Goal: Task Accomplishment & Management: Manage account settings

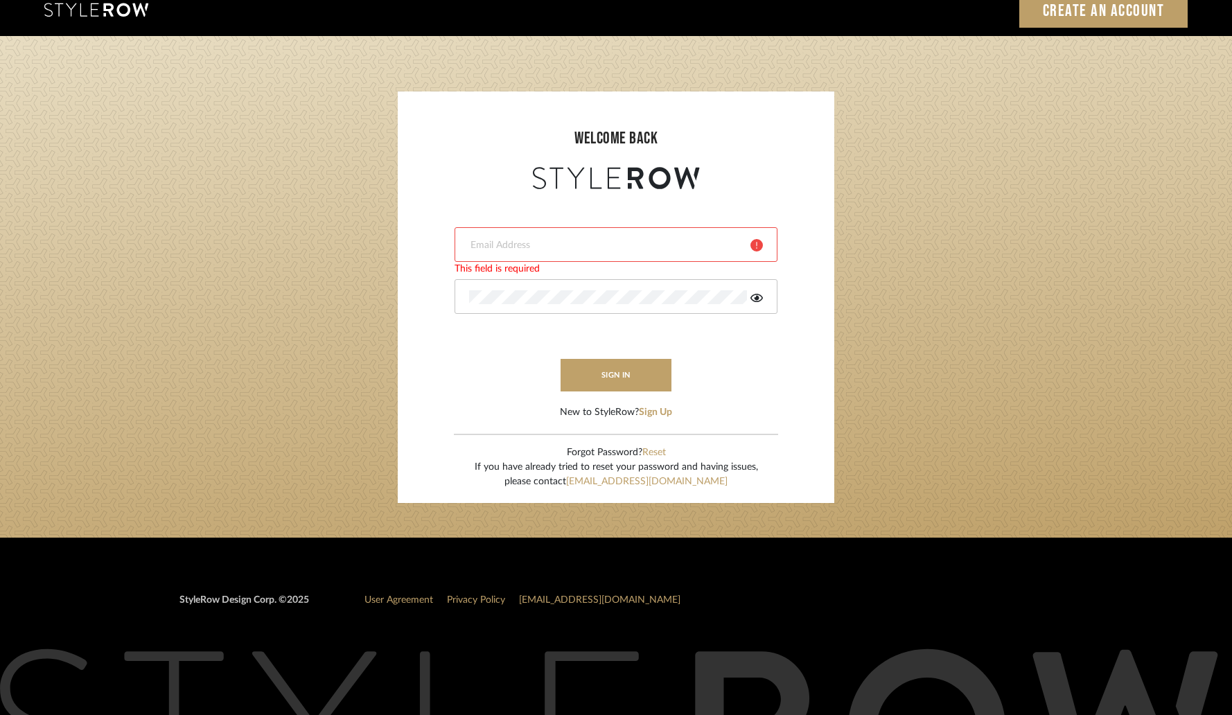
scroll to position [15, 0]
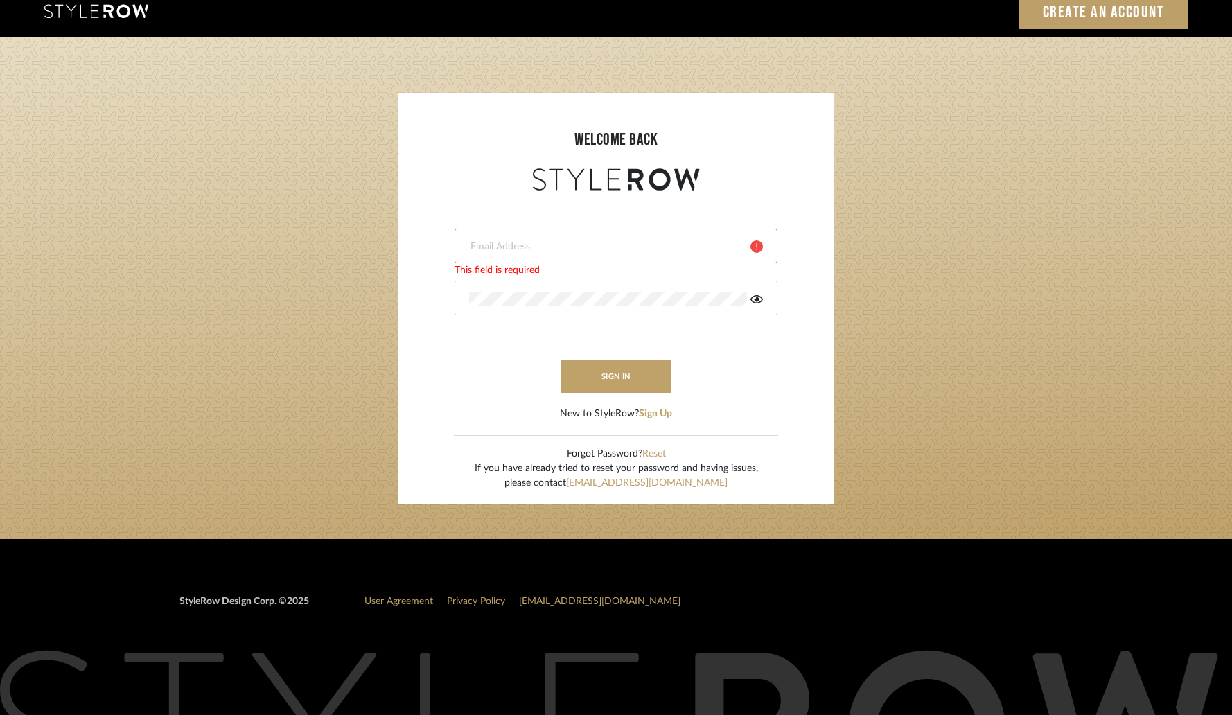
click at [566, 245] on input "email" at bounding box center [604, 247] width 271 height 14
type input "tenevalwilliams@gmail.com"
click at [760, 303] on icon at bounding box center [756, 299] width 12 height 11
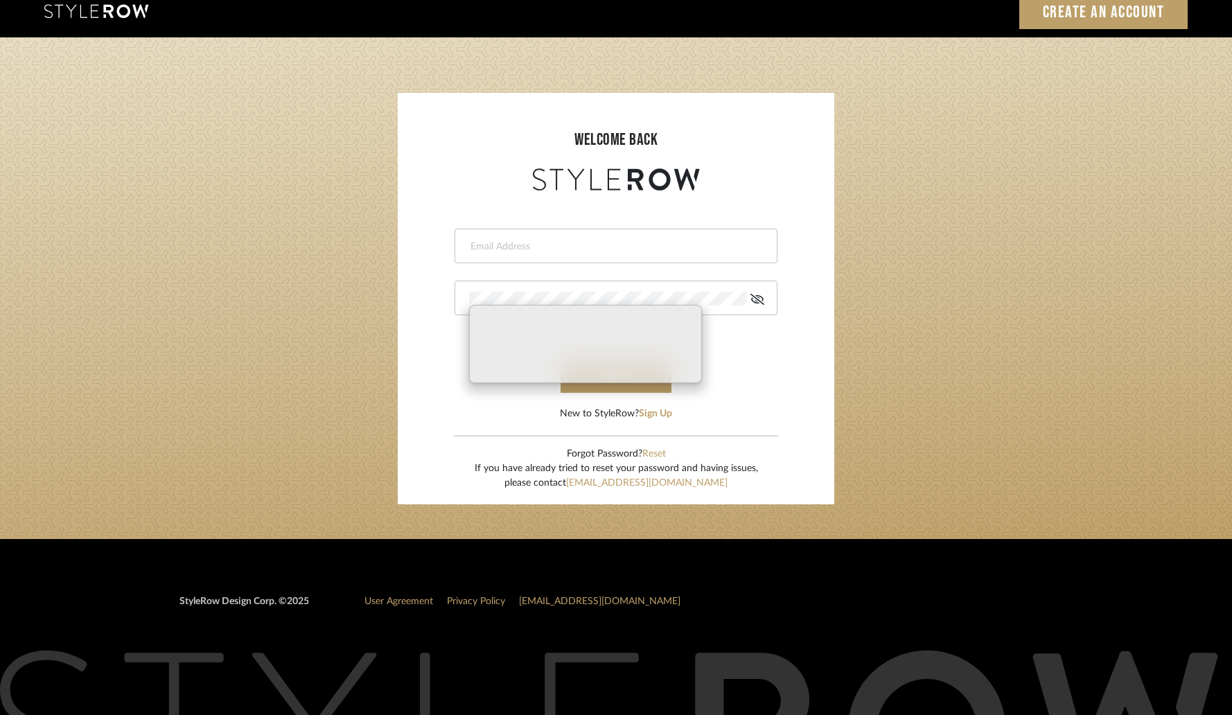
type input "tenevalwilliams@gmail.com"
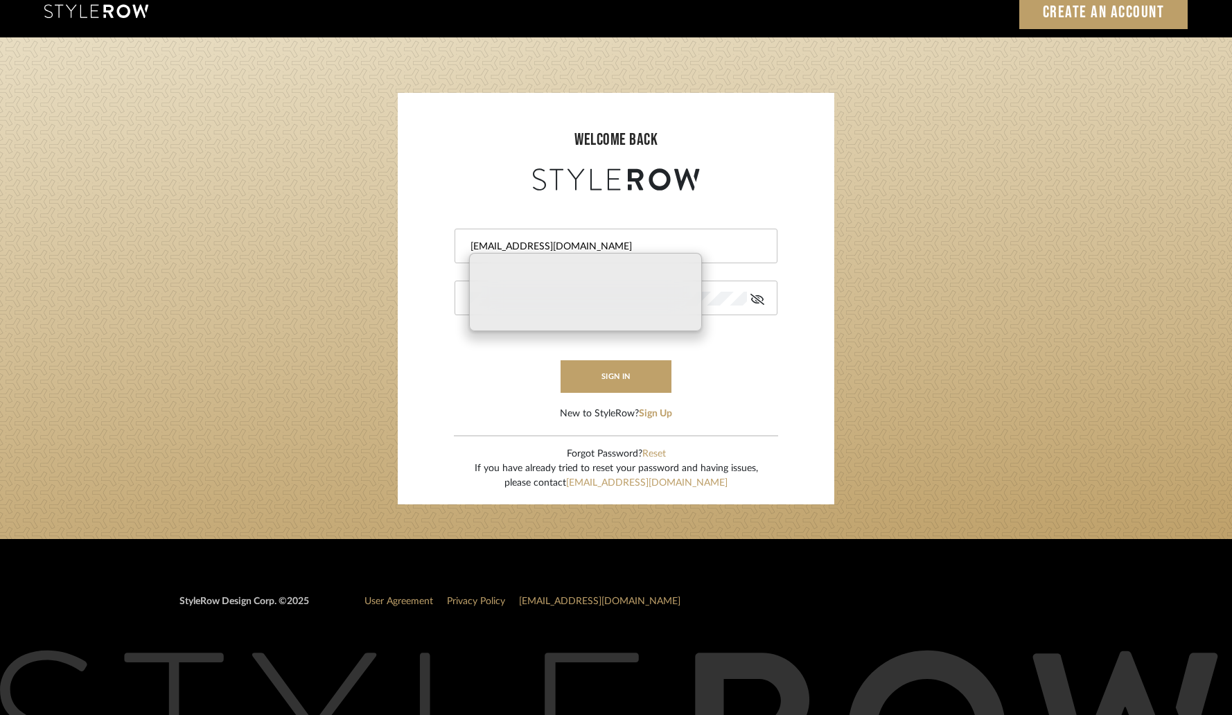
click at [740, 376] on form "tenevalwilliams@gmail.com sign in New to StyleRow? Sign Up" at bounding box center [616, 307] width 409 height 227
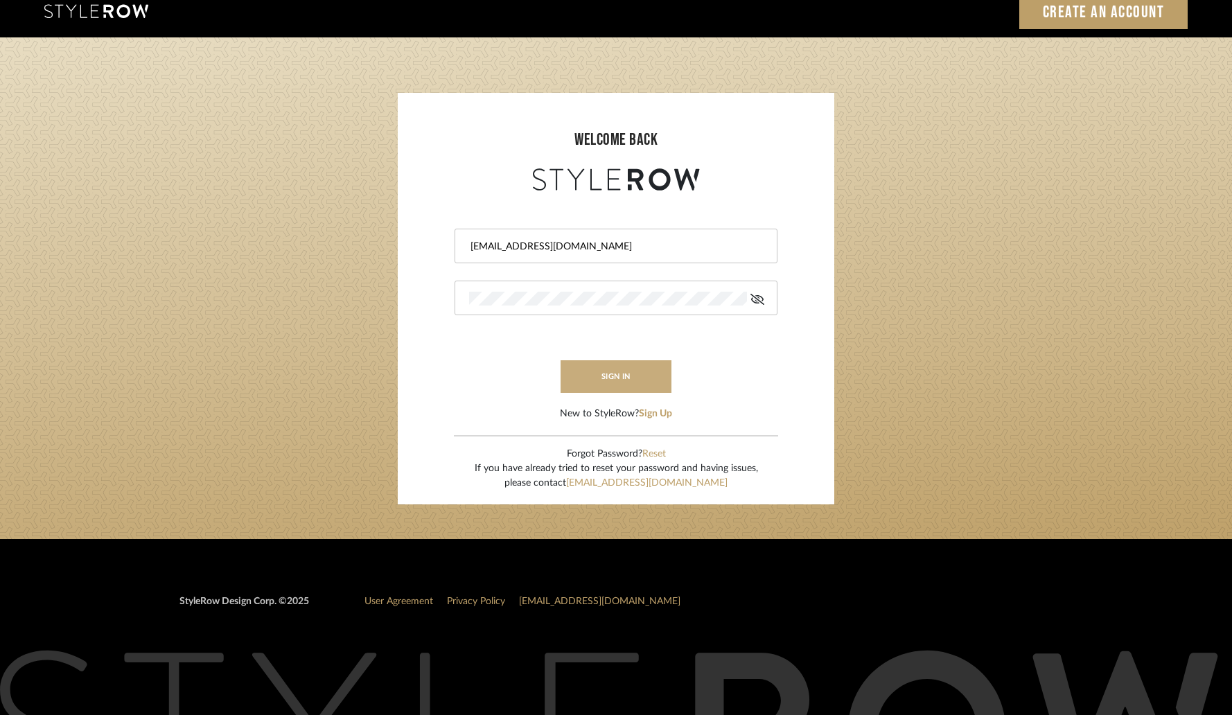
click at [630, 381] on button "sign in" at bounding box center [615, 376] width 111 height 33
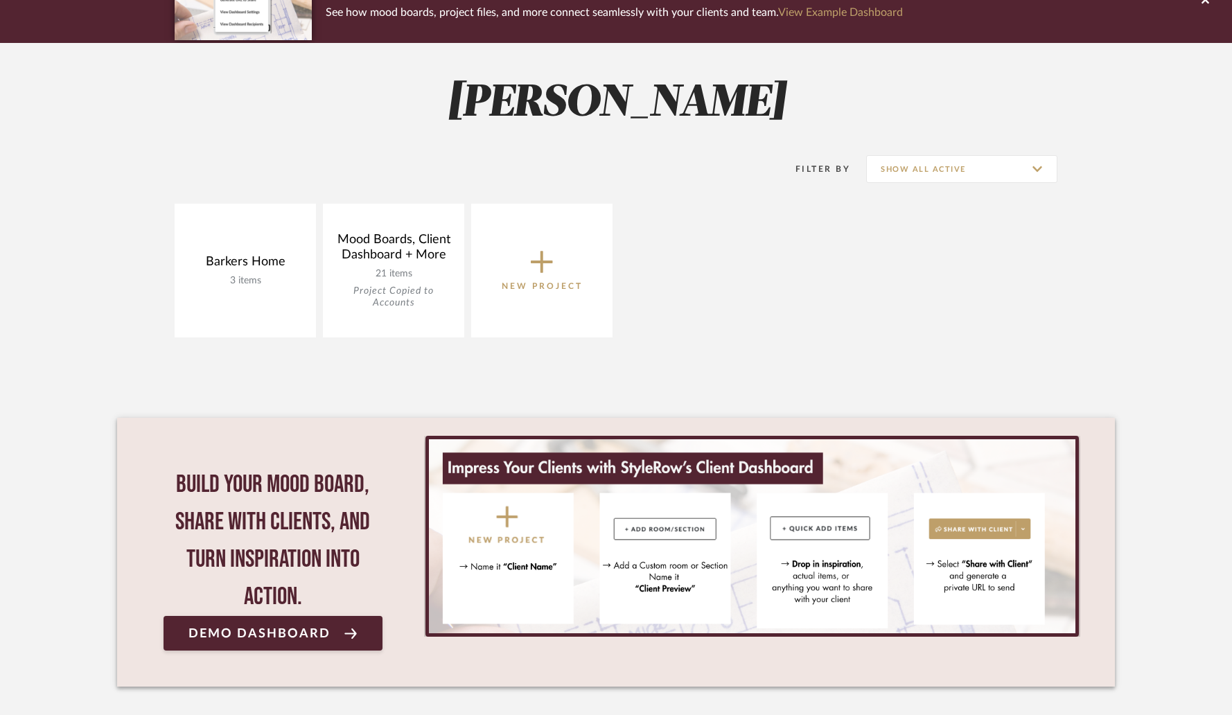
scroll to position [210, 0]
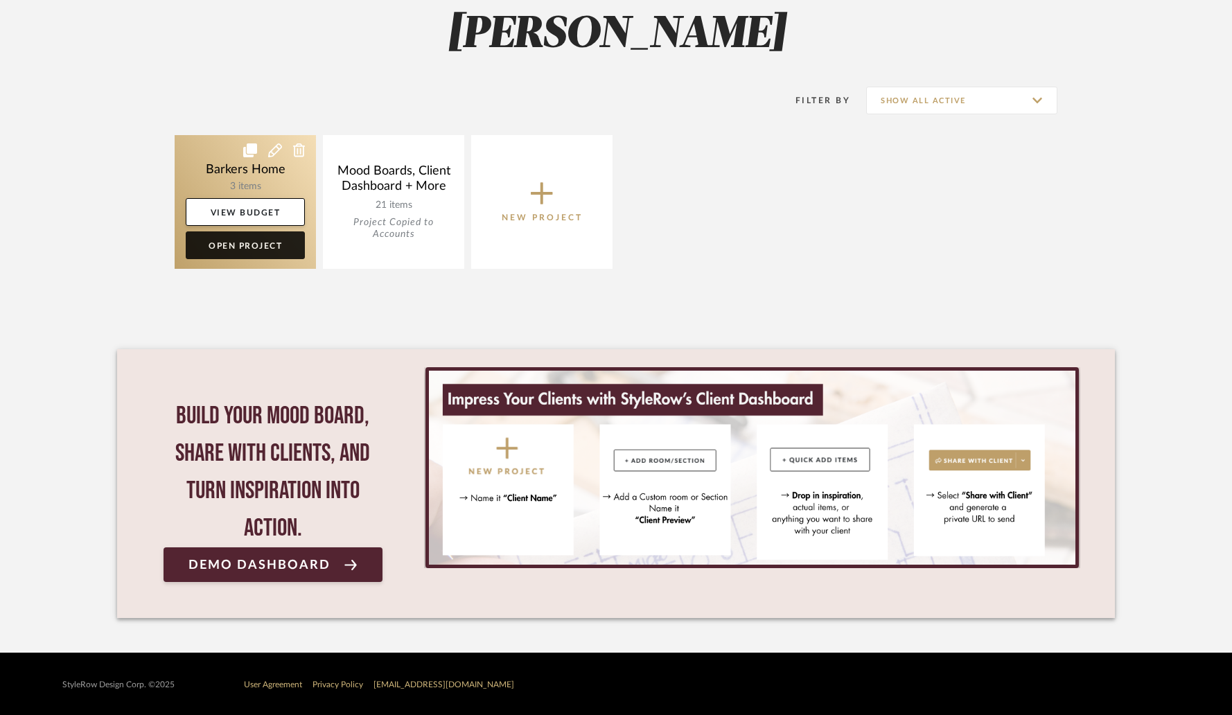
click at [237, 247] on link "Open Project" at bounding box center [245, 245] width 119 height 28
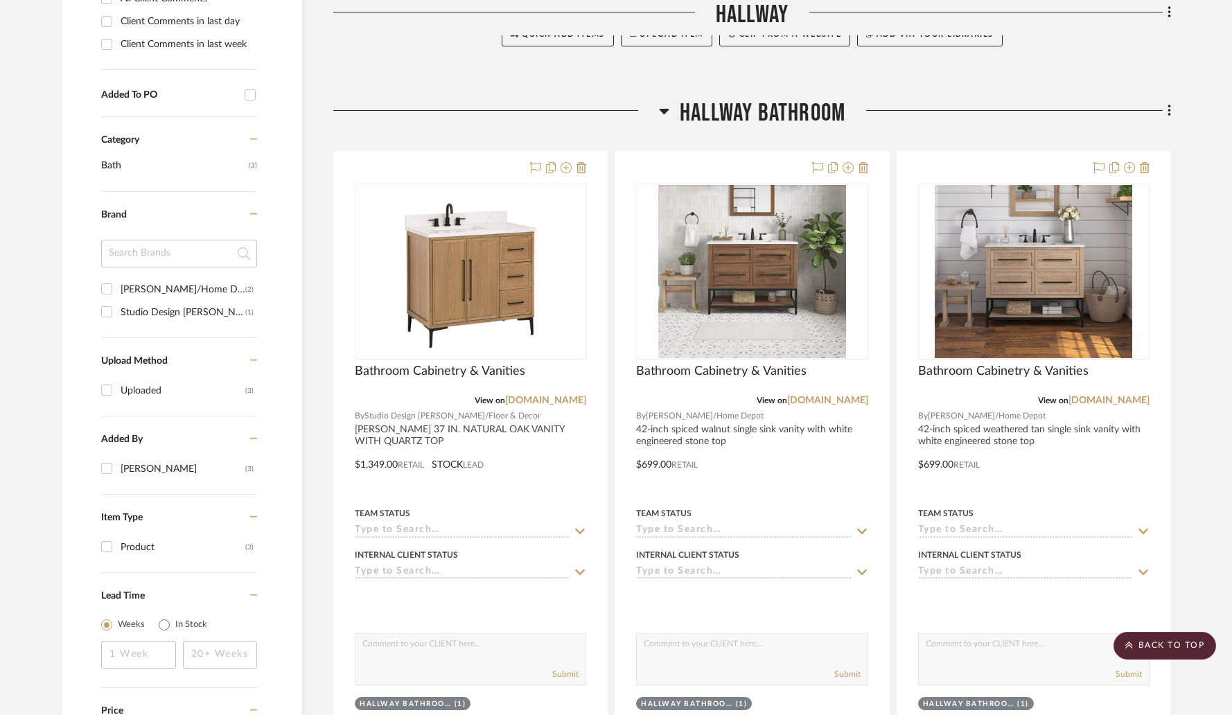
scroll to position [638, 0]
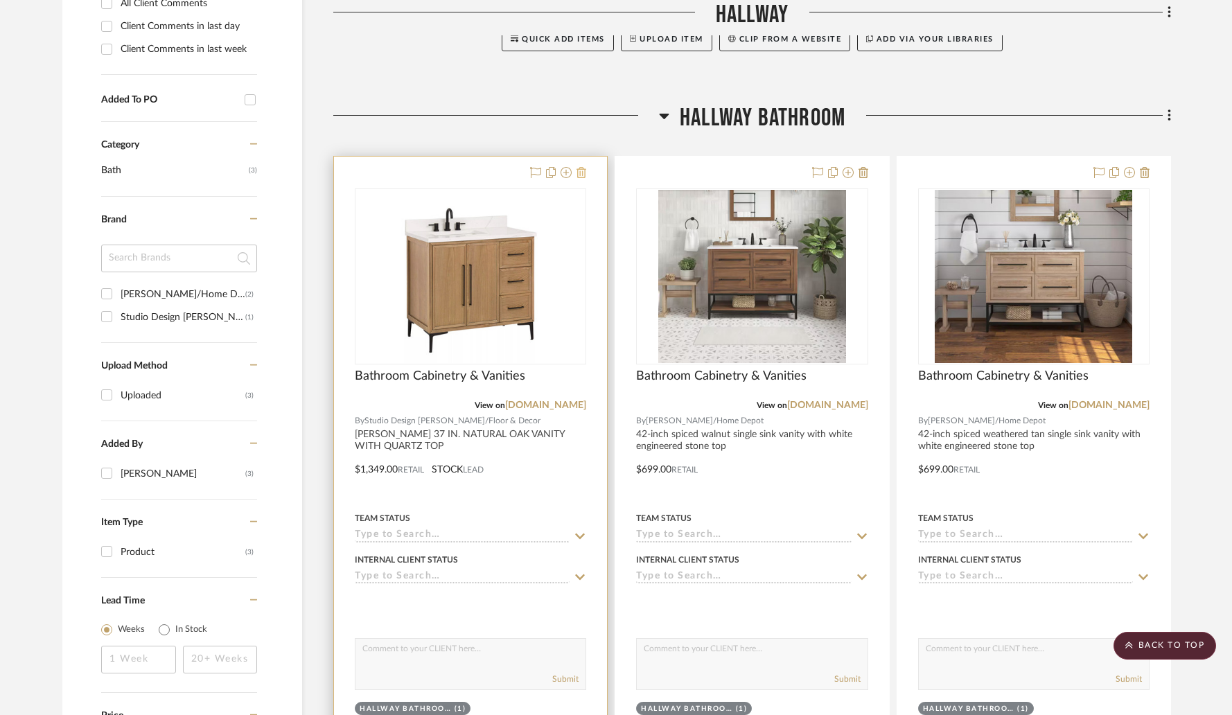
click at [585, 175] on icon at bounding box center [581, 172] width 10 height 11
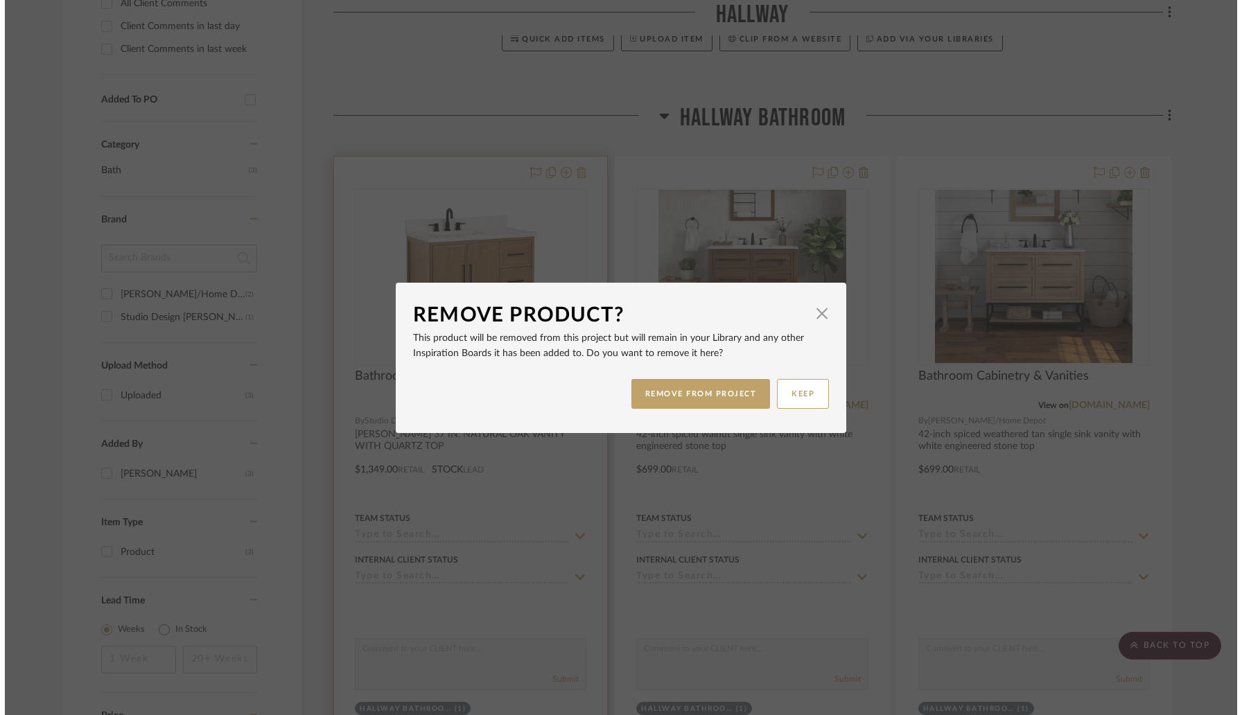
scroll to position [0, 0]
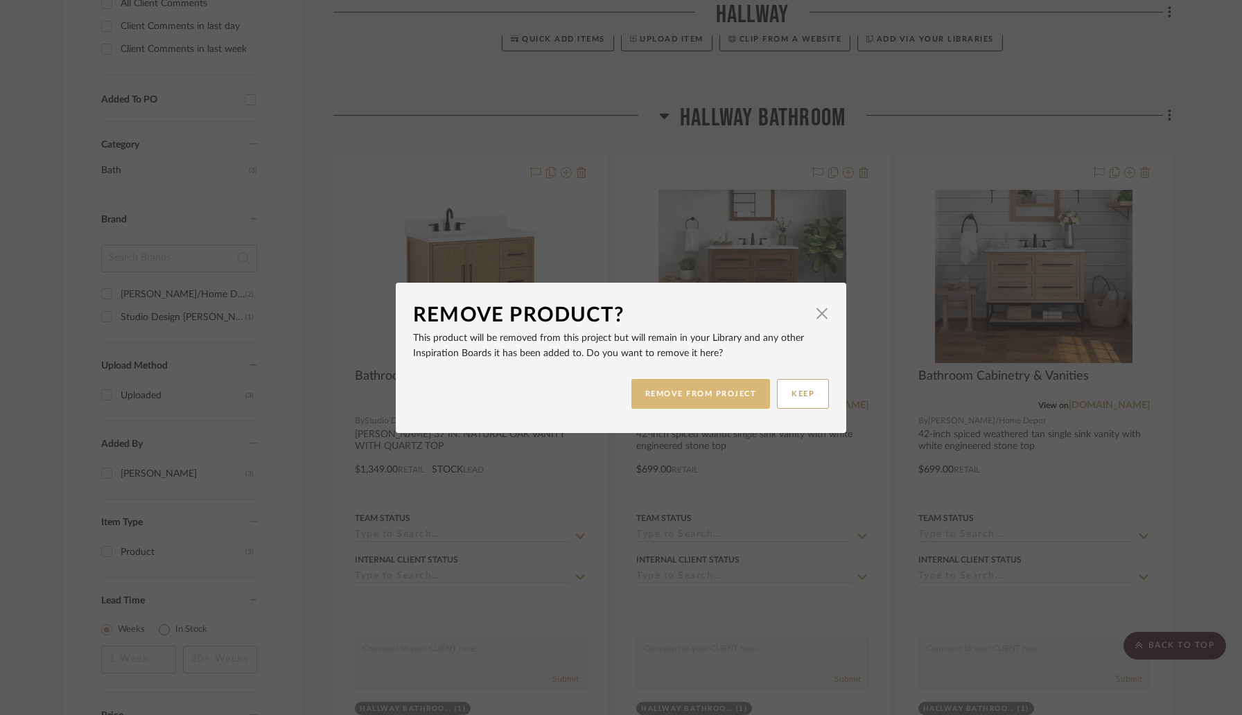
click at [721, 396] on button "REMOVE FROM PROJECT" at bounding box center [700, 394] width 139 height 30
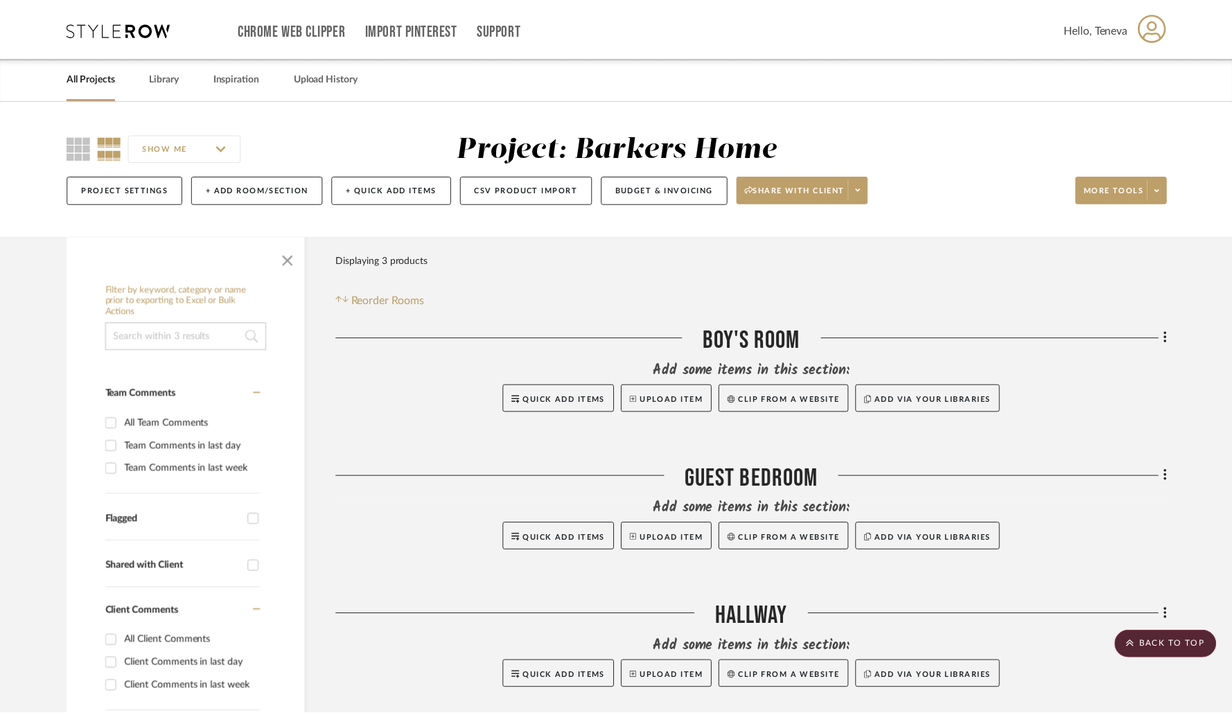
scroll to position [638, 0]
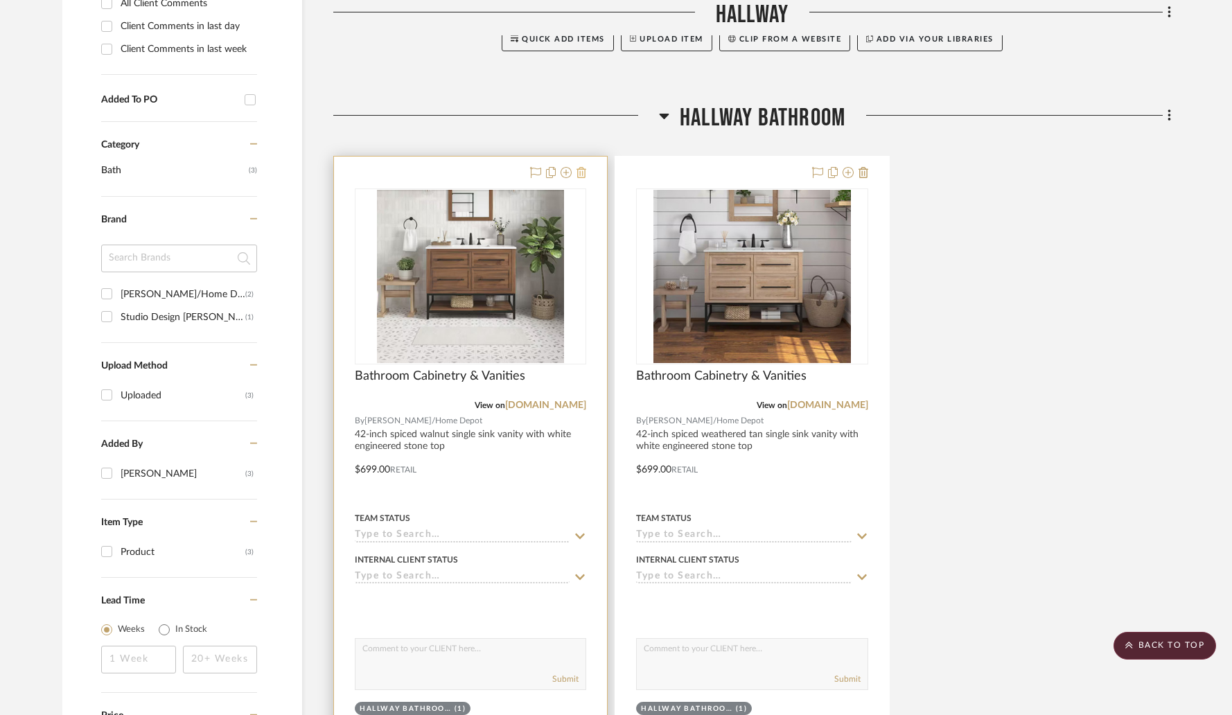
click at [583, 174] on icon at bounding box center [581, 172] width 10 height 11
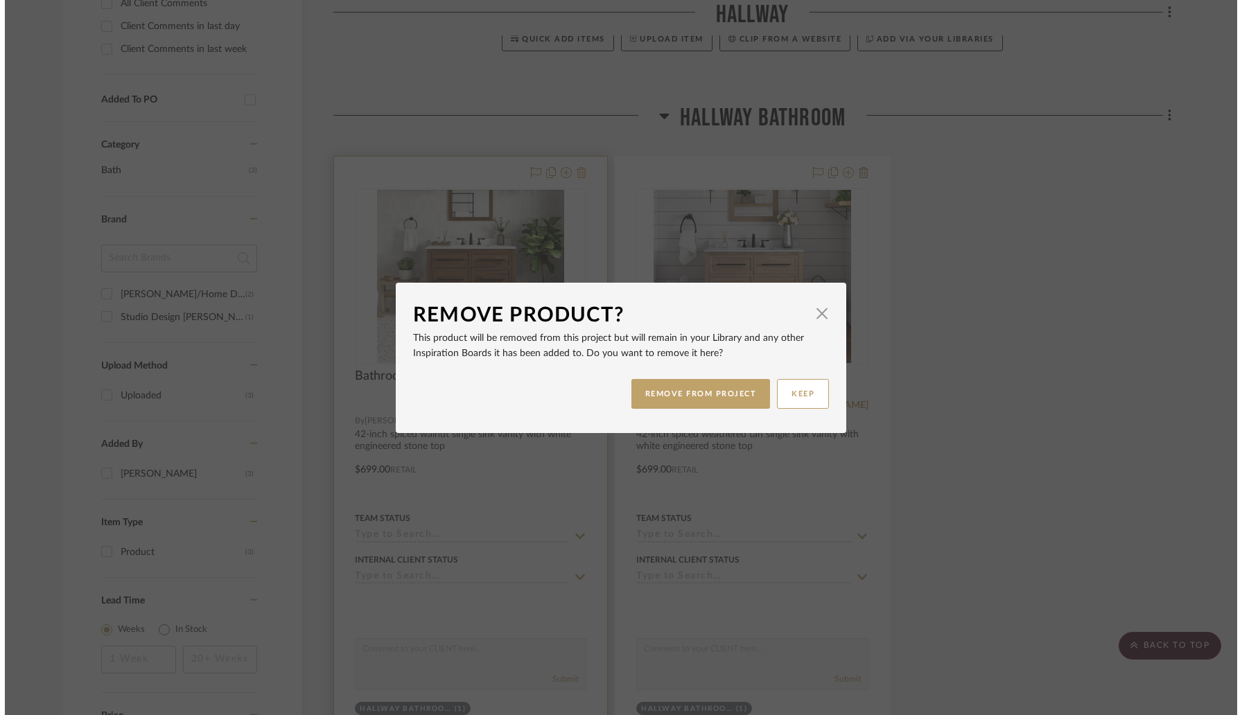
scroll to position [0, 0]
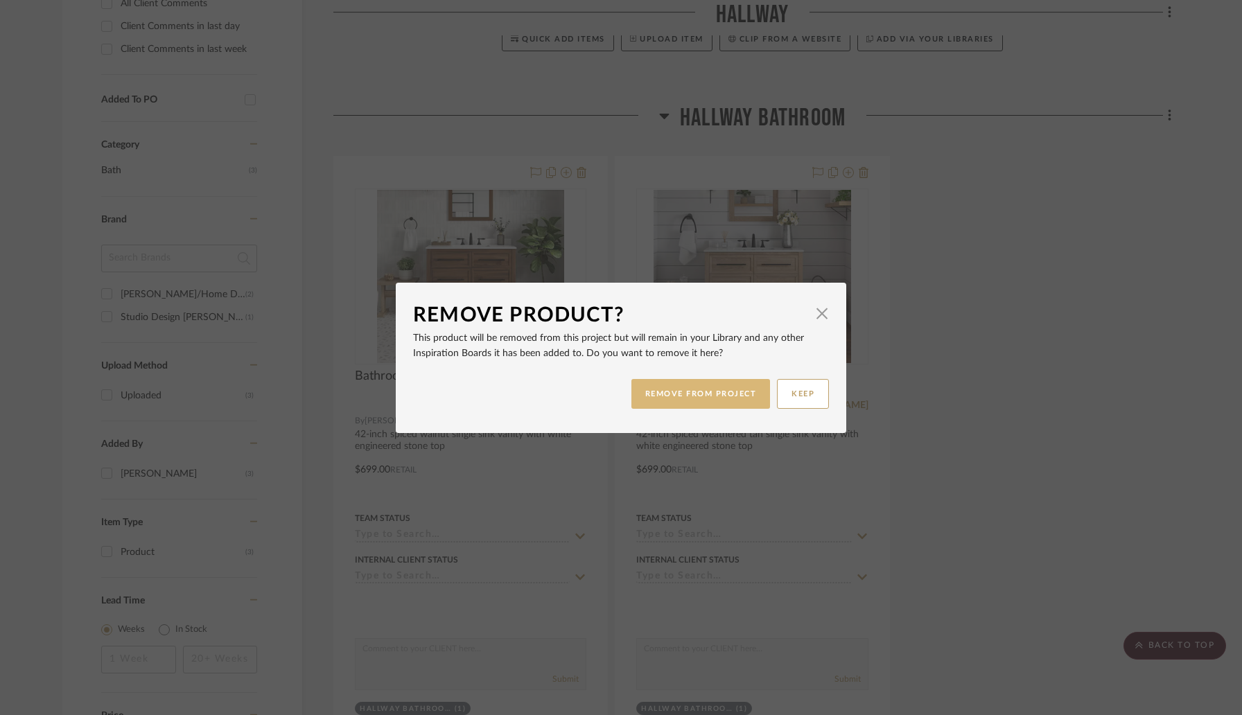
click at [696, 395] on button "REMOVE FROM PROJECT" at bounding box center [700, 394] width 139 height 30
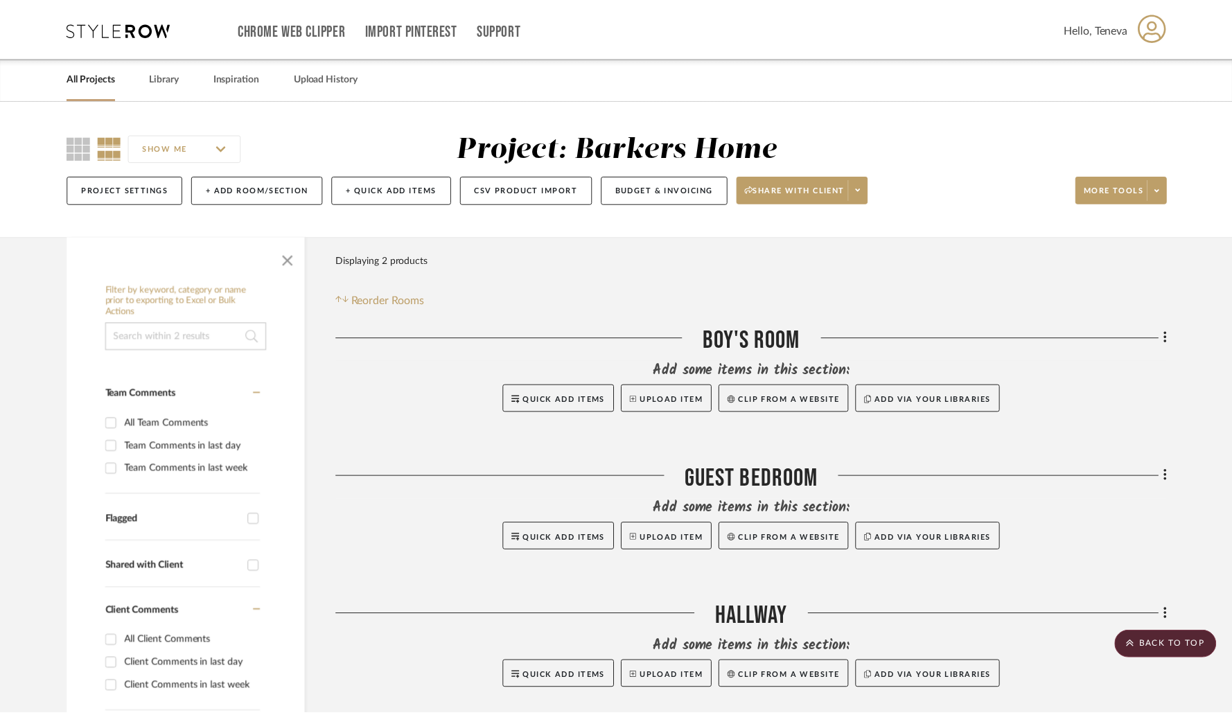
scroll to position [638, 0]
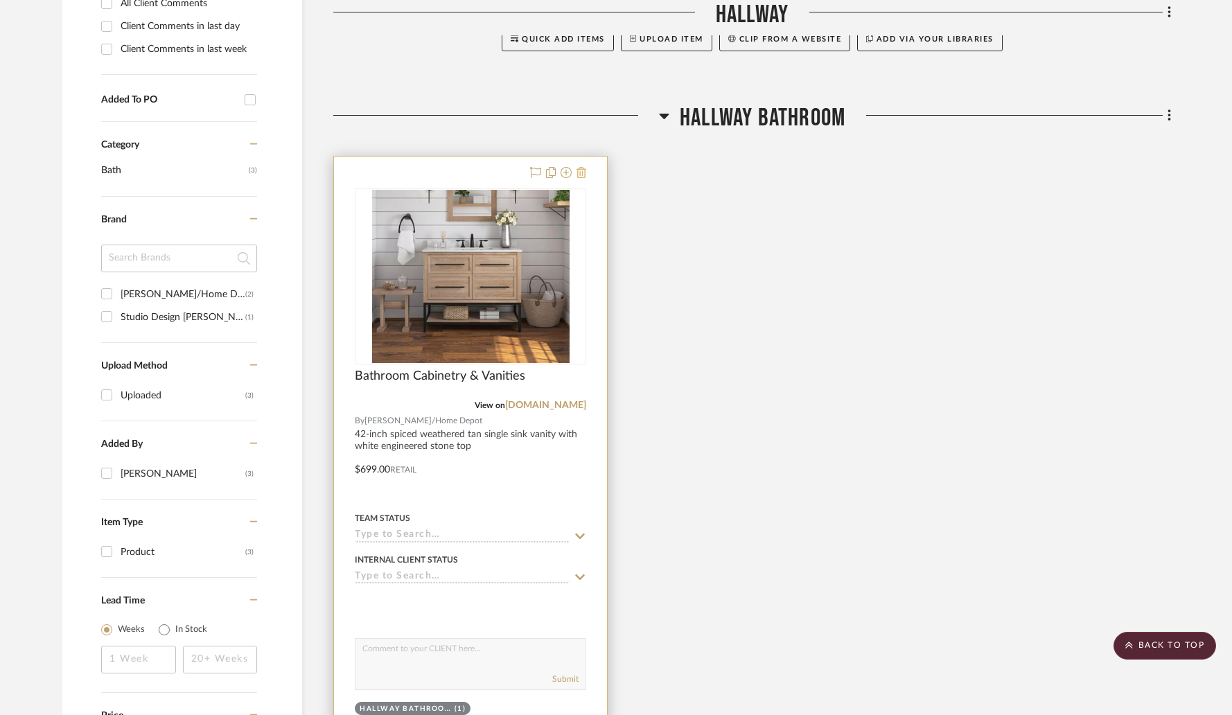
click at [582, 173] on icon at bounding box center [581, 172] width 10 height 11
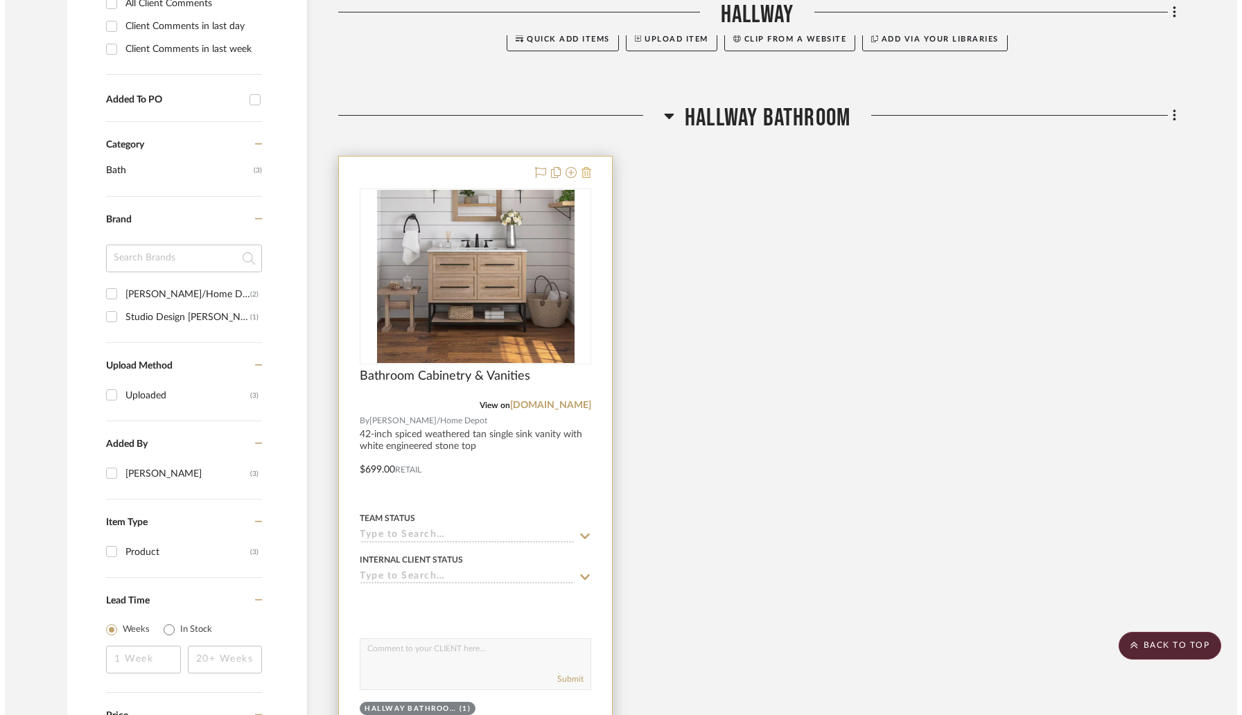
scroll to position [0, 0]
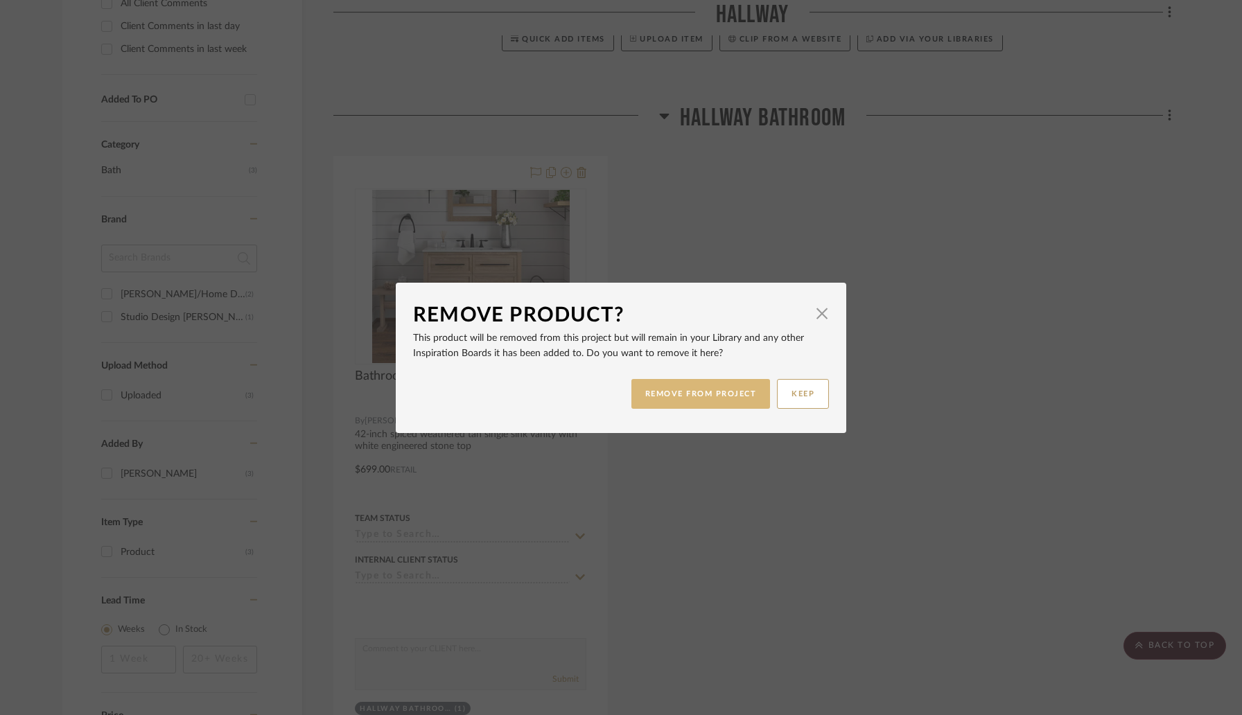
click at [682, 397] on button "REMOVE FROM PROJECT" at bounding box center [700, 394] width 139 height 30
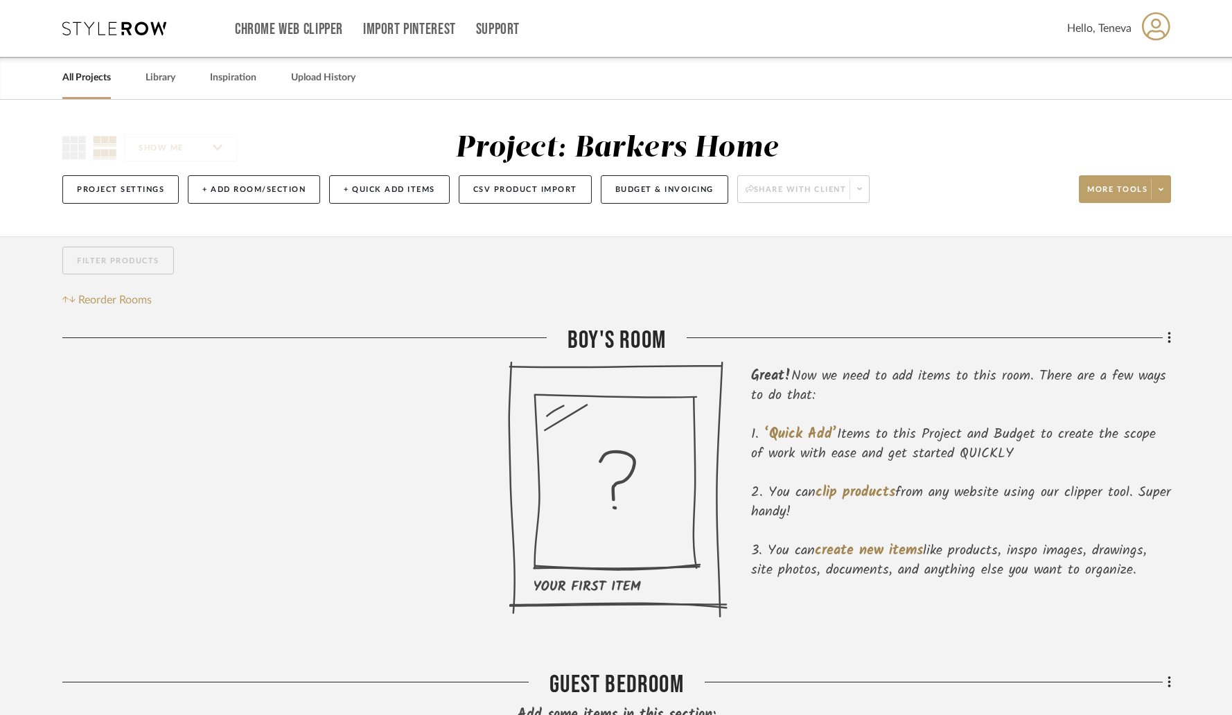
click at [258, 81] on div "All Projects Library Inspiration Upload History" at bounding box center [616, 78] width 1149 height 42
click at [235, 80] on link "Inspiration" at bounding box center [233, 78] width 46 height 19
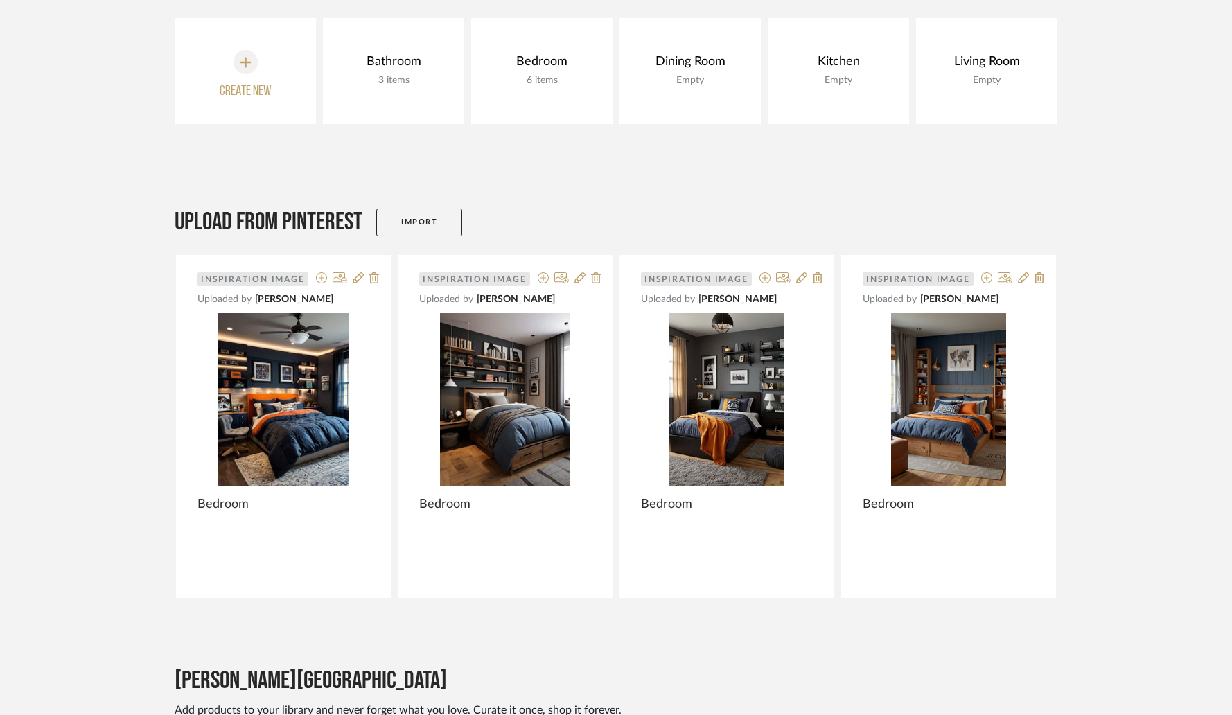
scroll to position [209, 0]
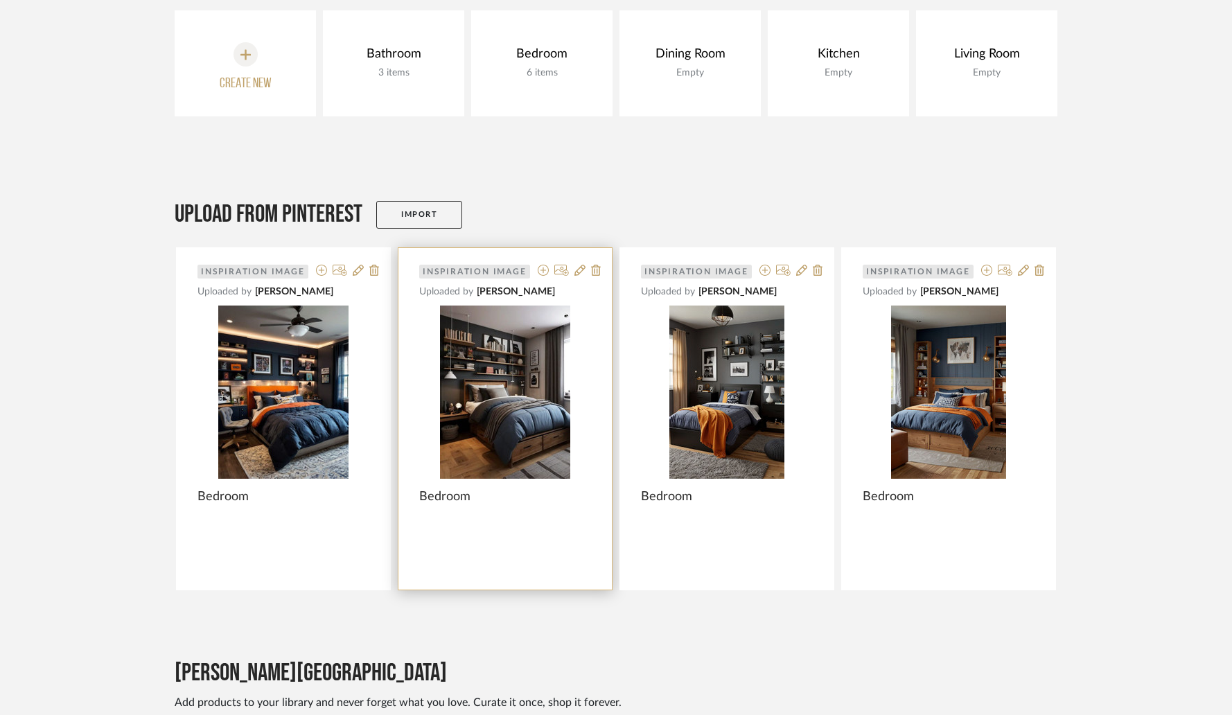
click at [513, 415] on div at bounding box center [504, 419] width 213 height 342
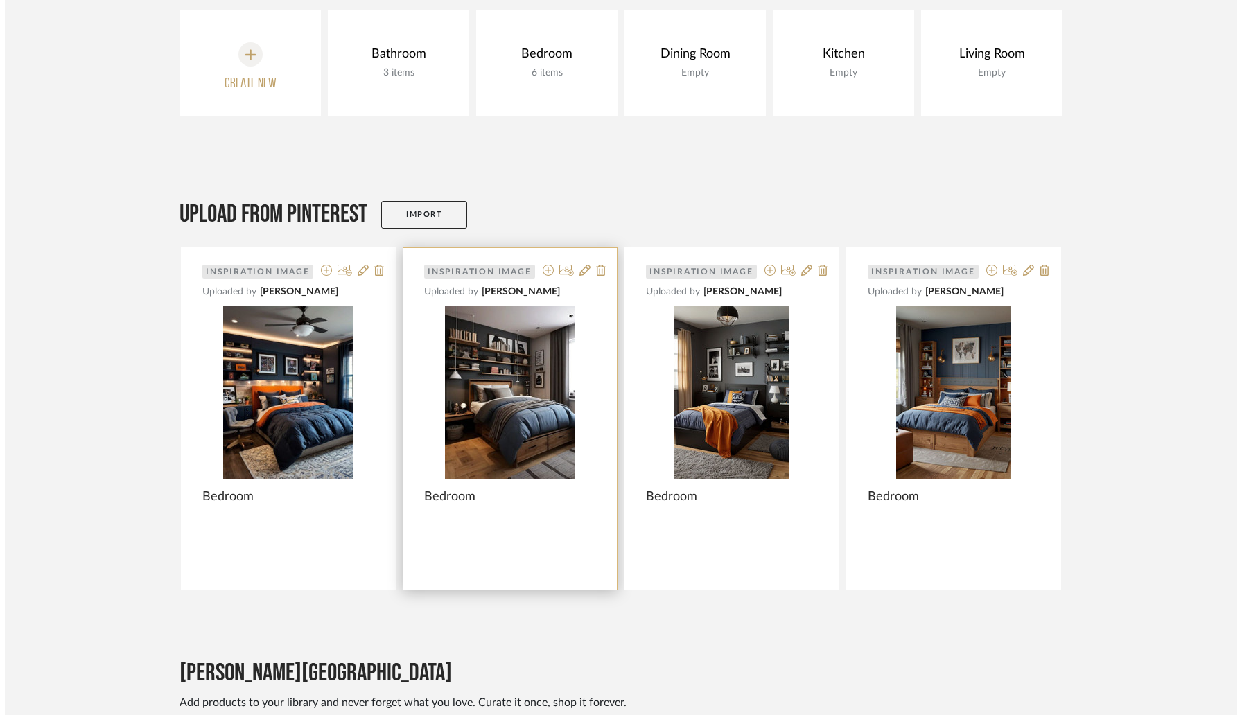
scroll to position [0, 0]
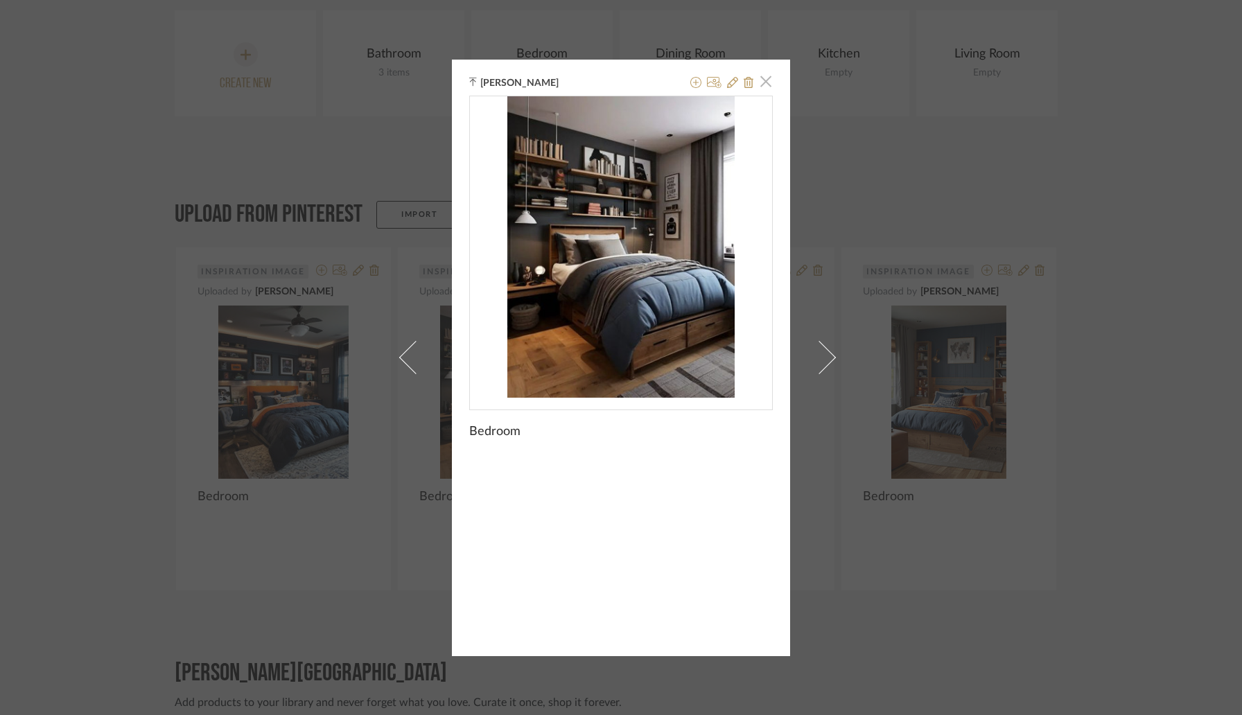
click at [763, 86] on span "button" at bounding box center [766, 82] width 28 height 28
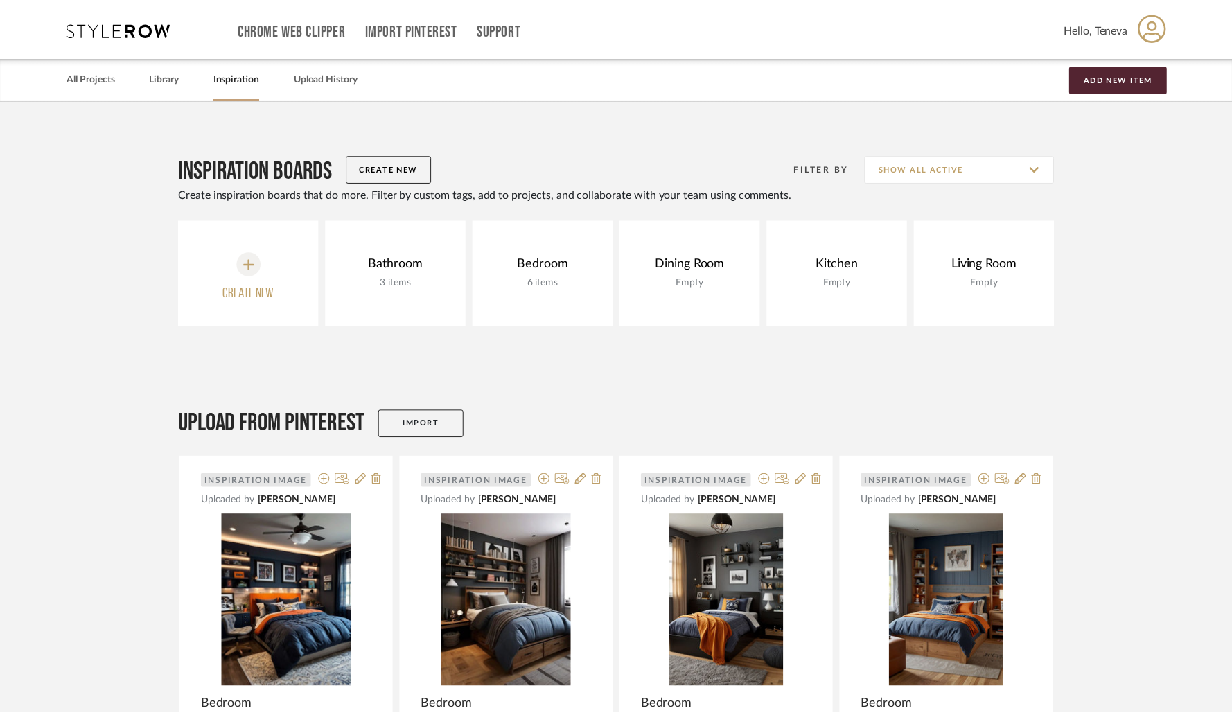
scroll to position [209, 0]
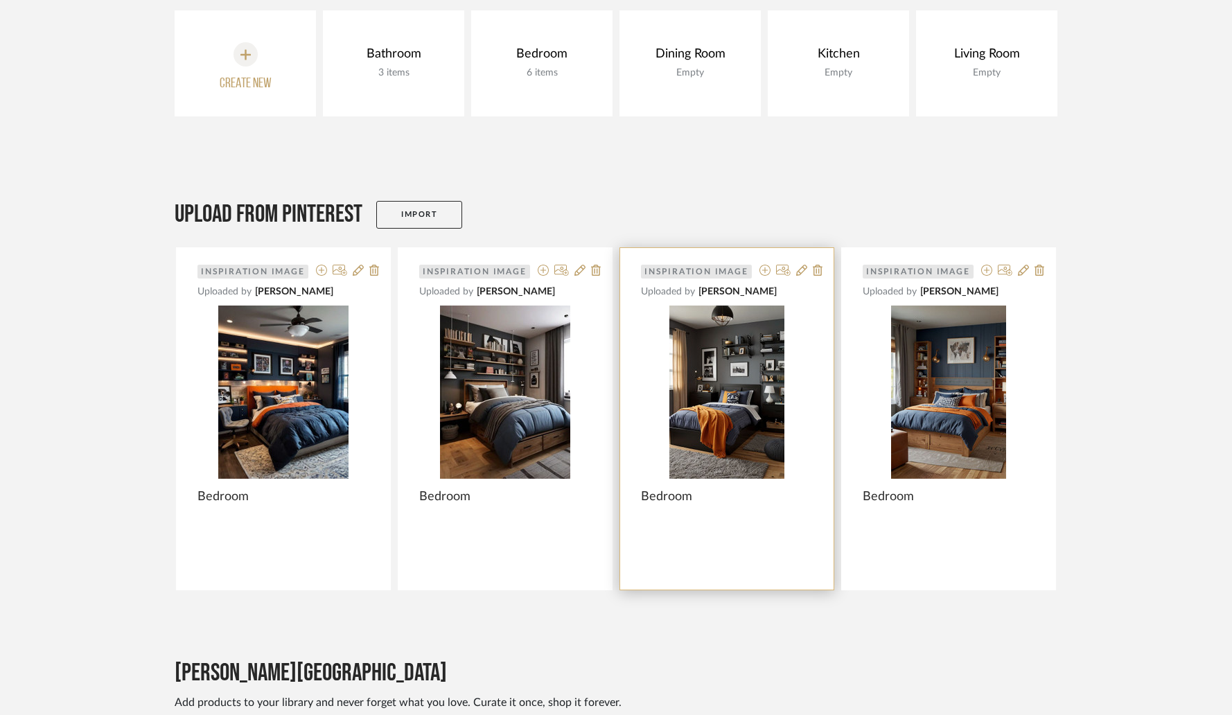
click at [755, 432] on div at bounding box center [726, 419] width 213 height 342
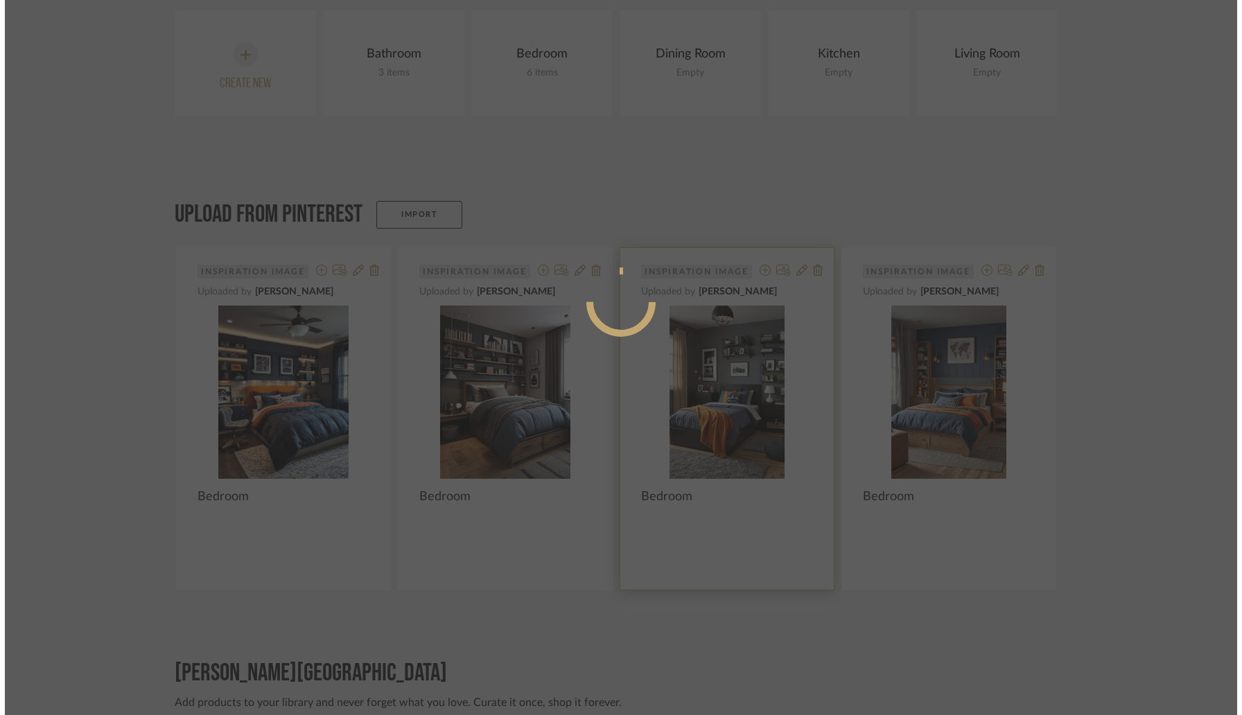
scroll to position [0, 0]
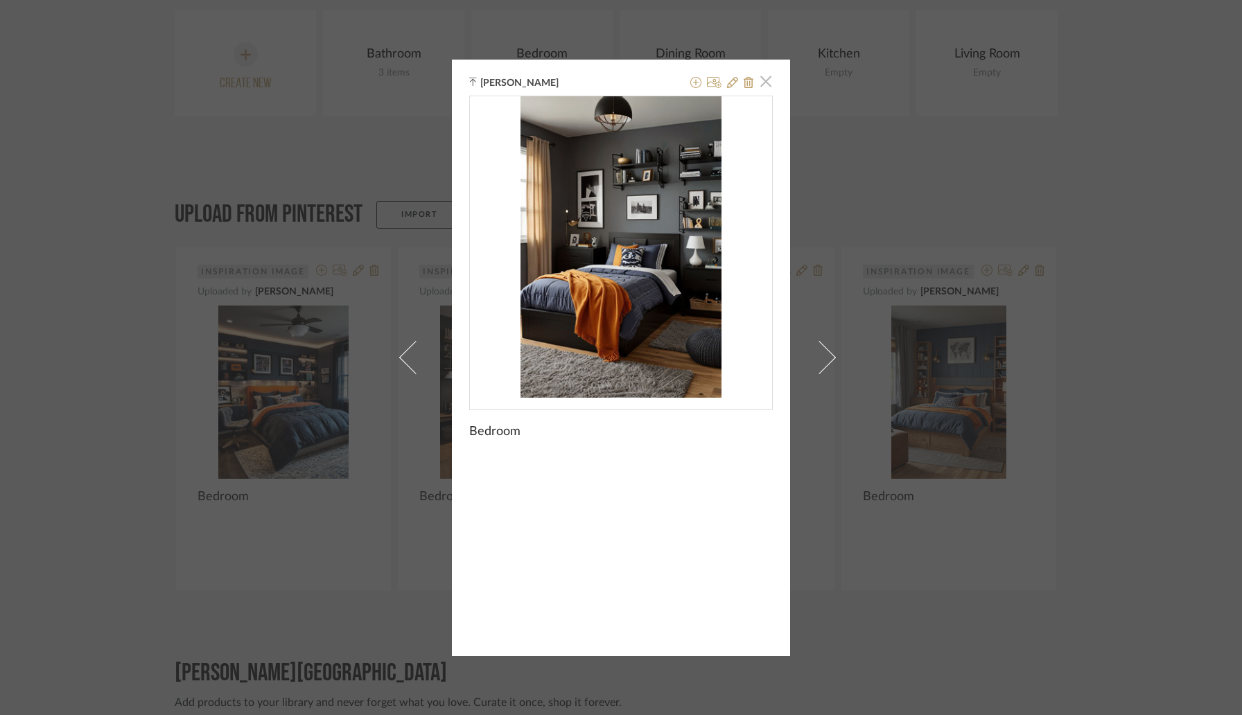
click at [758, 82] on span "button" at bounding box center [766, 82] width 28 height 28
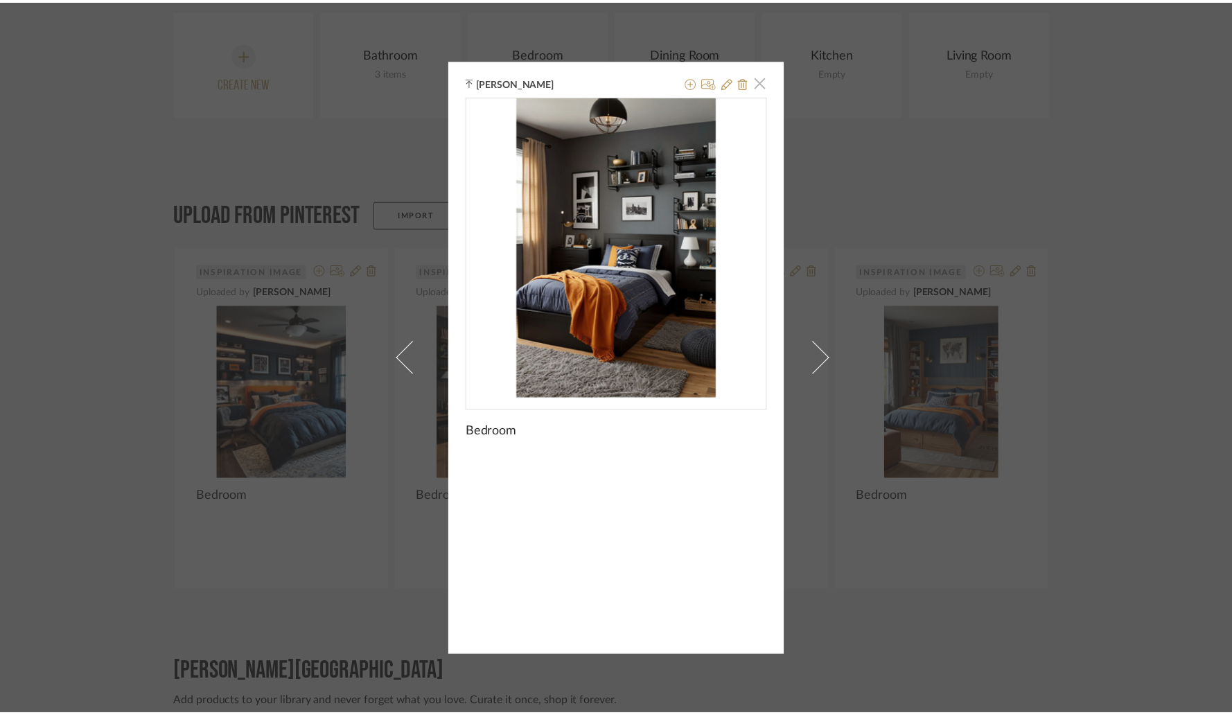
scroll to position [209, 0]
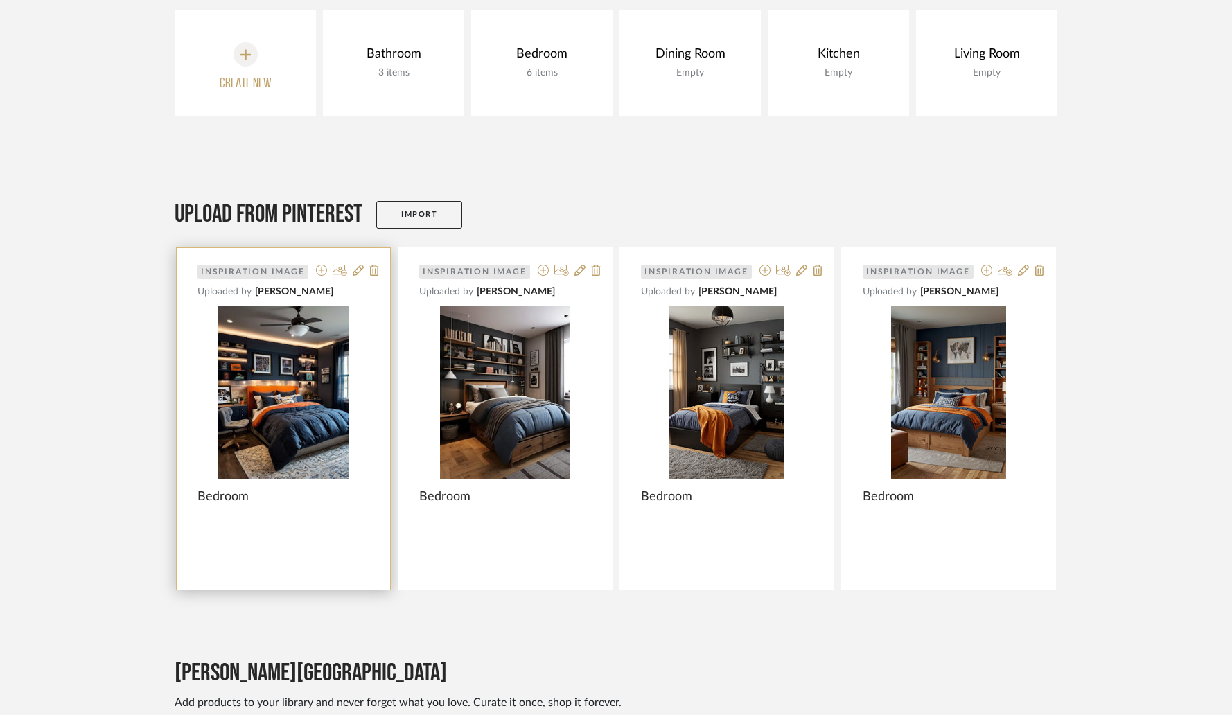
click at [276, 415] on div at bounding box center [283, 419] width 213 height 342
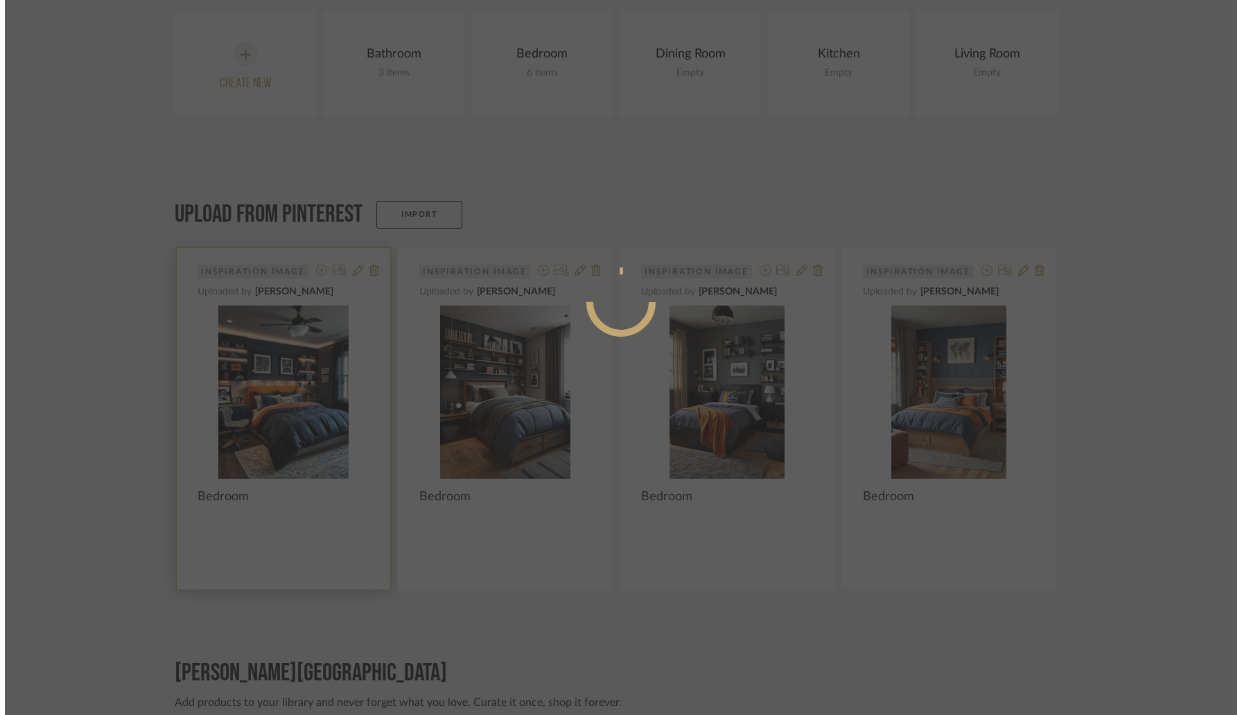
scroll to position [0, 0]
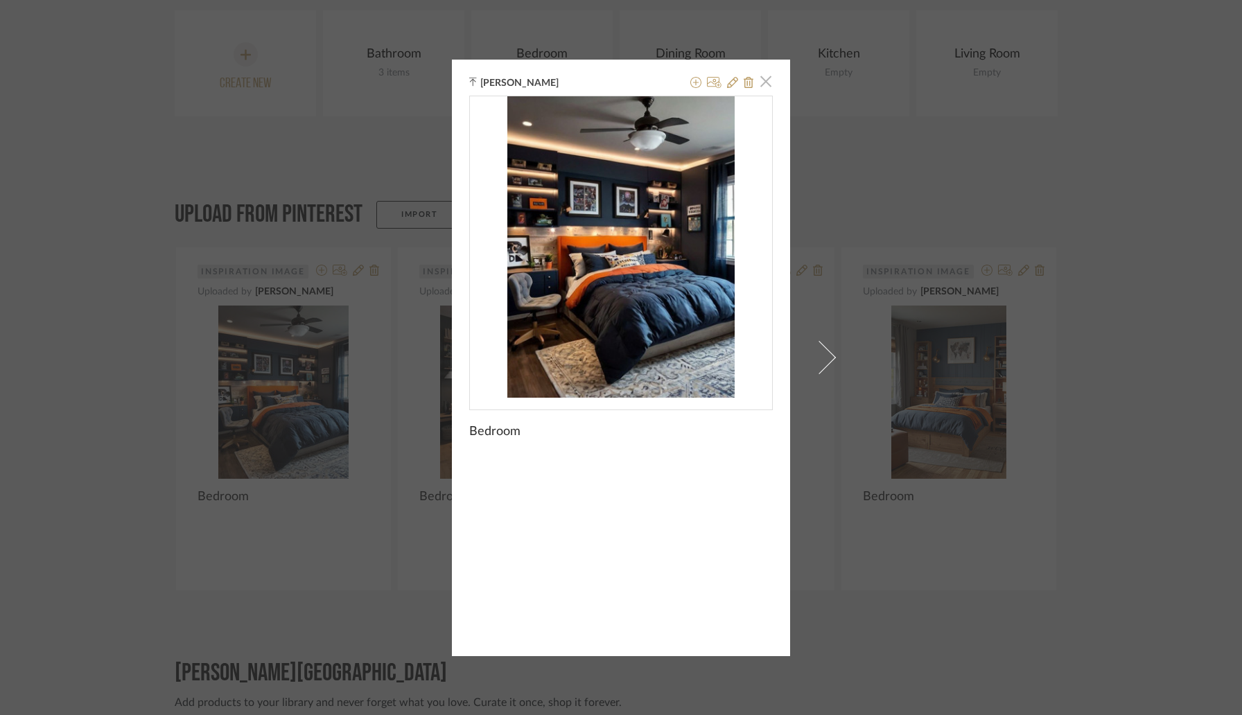
click at [758, 81] on span "button" at bounding box center [766, 82] width 28 height 28
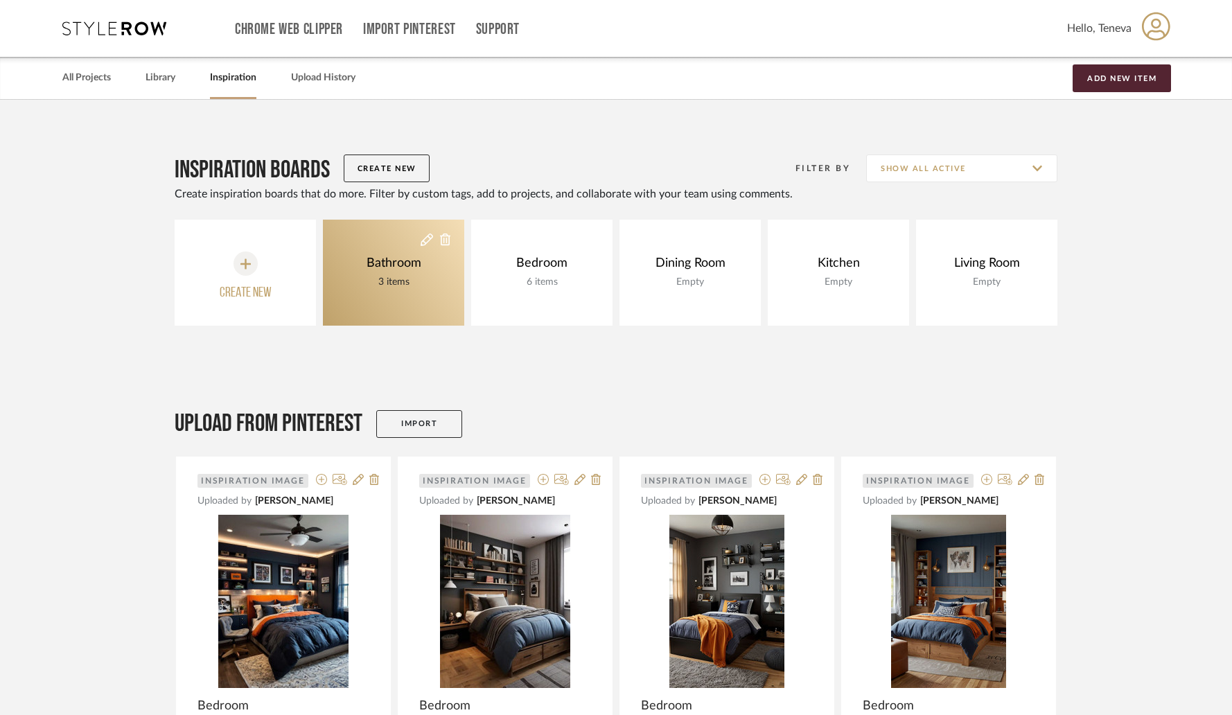
click at [400, 265] on div "Bathroom" at bounding box center [394, 263] width 62 height 15
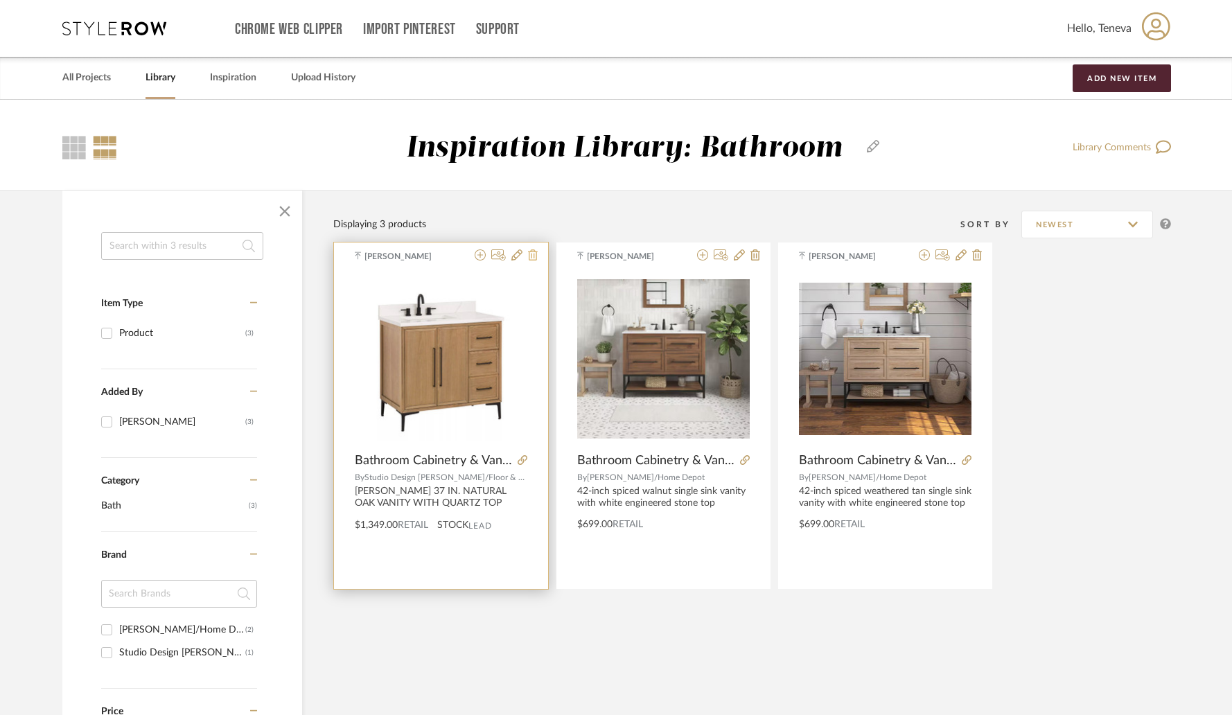
click at [531, 257] on icon at bounding box center [533, 254] width 10 height 11
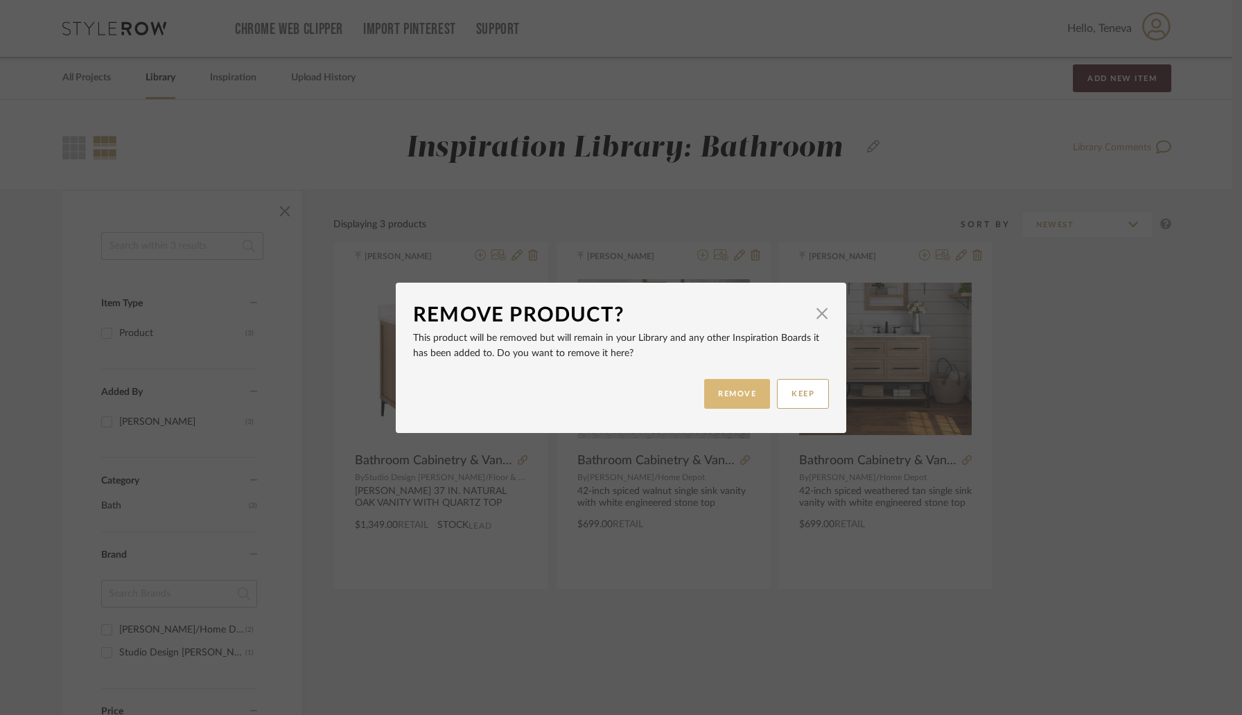
click at [741, 397] on button "REMOVE" at bounding box center [737, 394] width 66 height 30
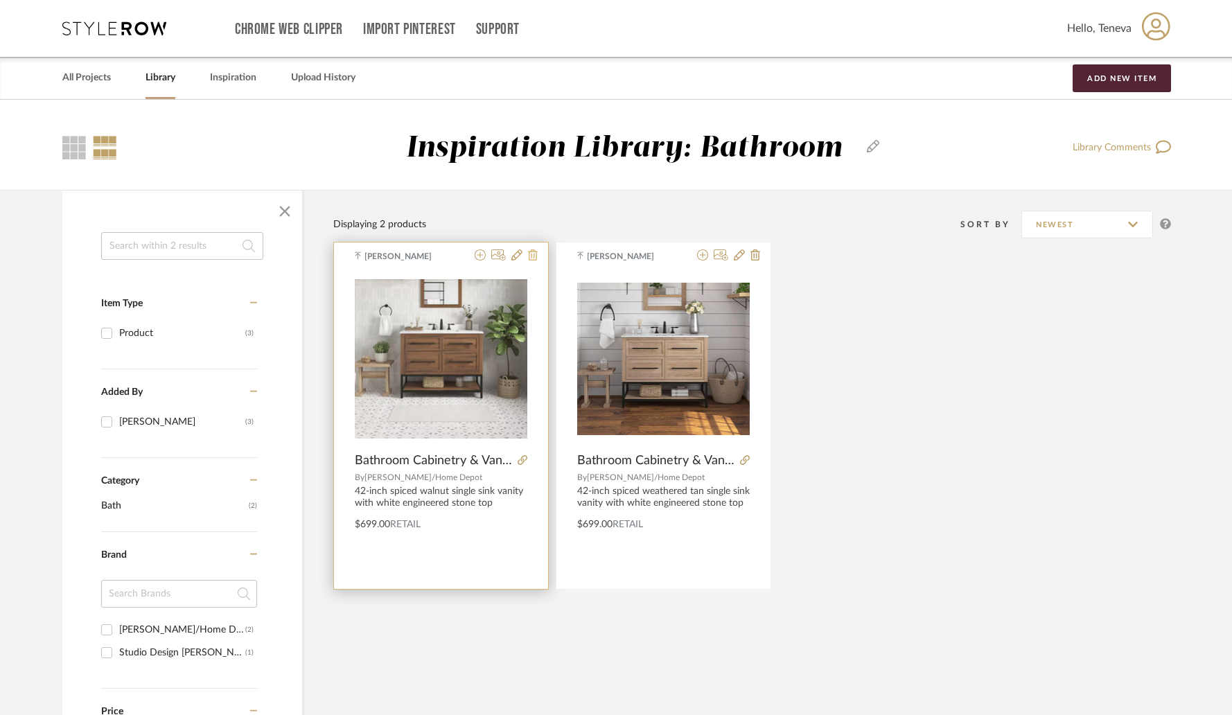
click at [531, 258] on icon at bounding box center [533, 254] width 10 height 11
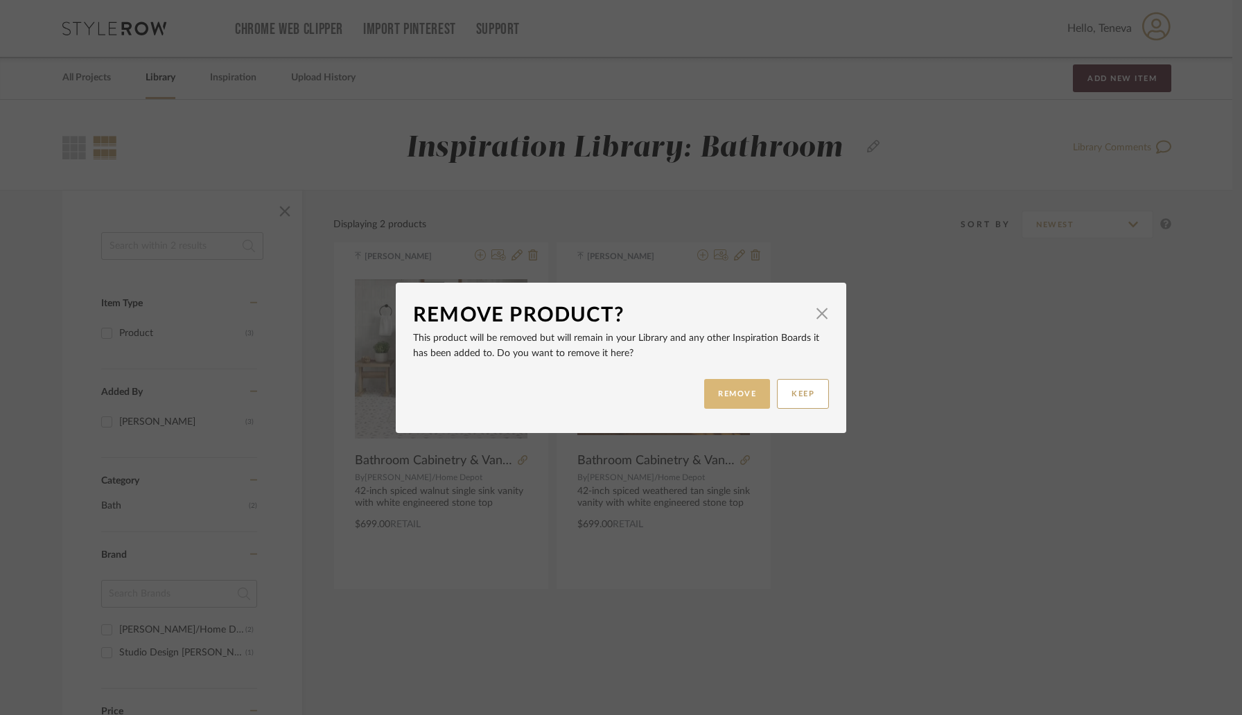
click at [744, 392] on button "REMOVE" at bounding box center [737, 394] width 66 height 30
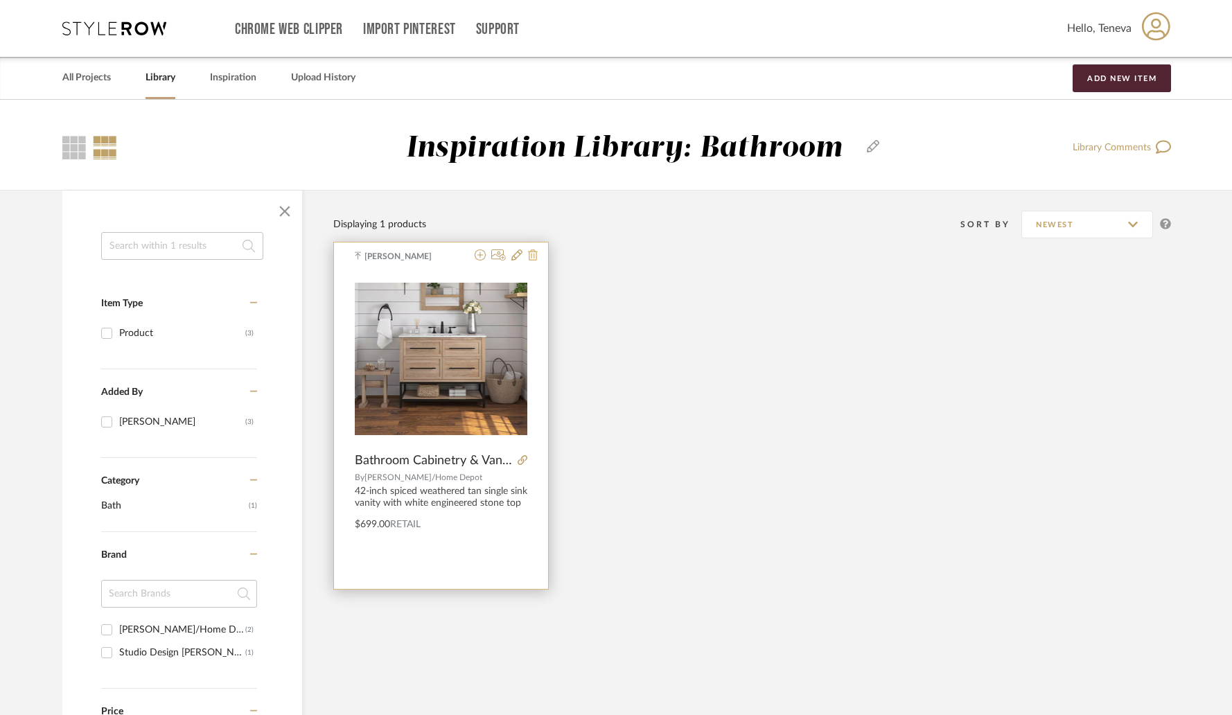
click at [531, 256] on icon at bounding box center [533, 254] width 10 height 11
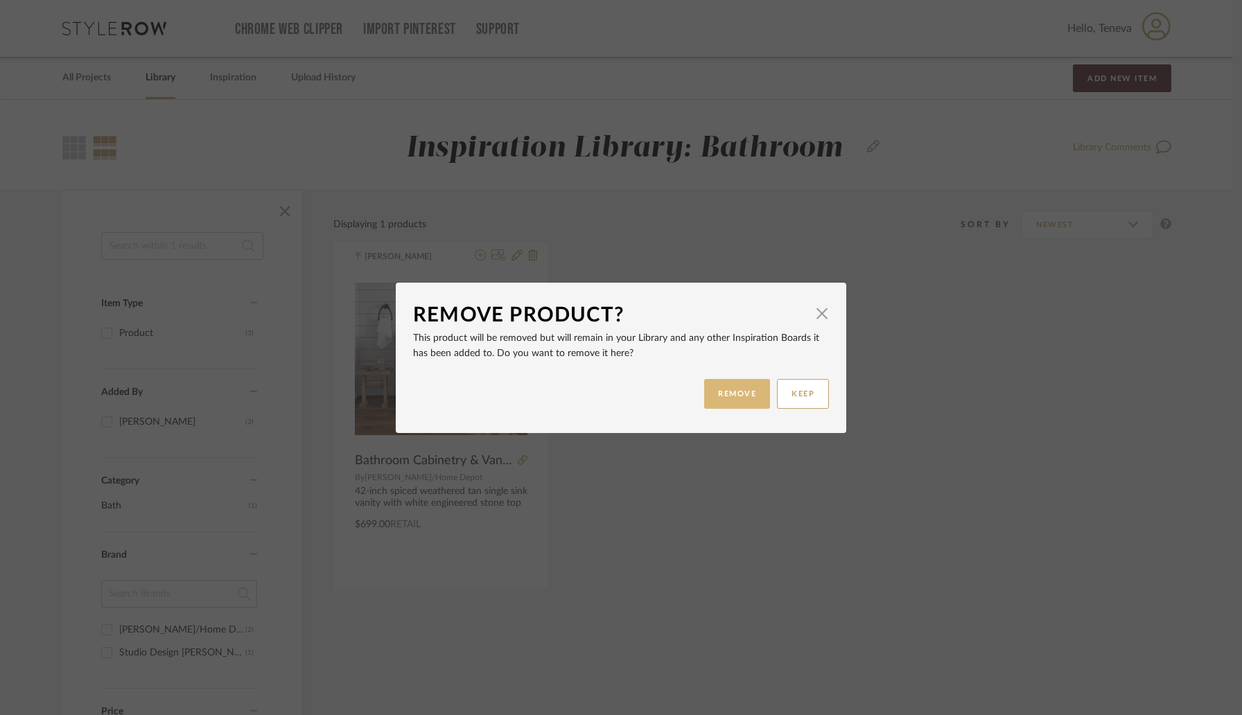
click at [748, 390] on button "REMOVE" at bounding box center [737, 394] width 66 height 30
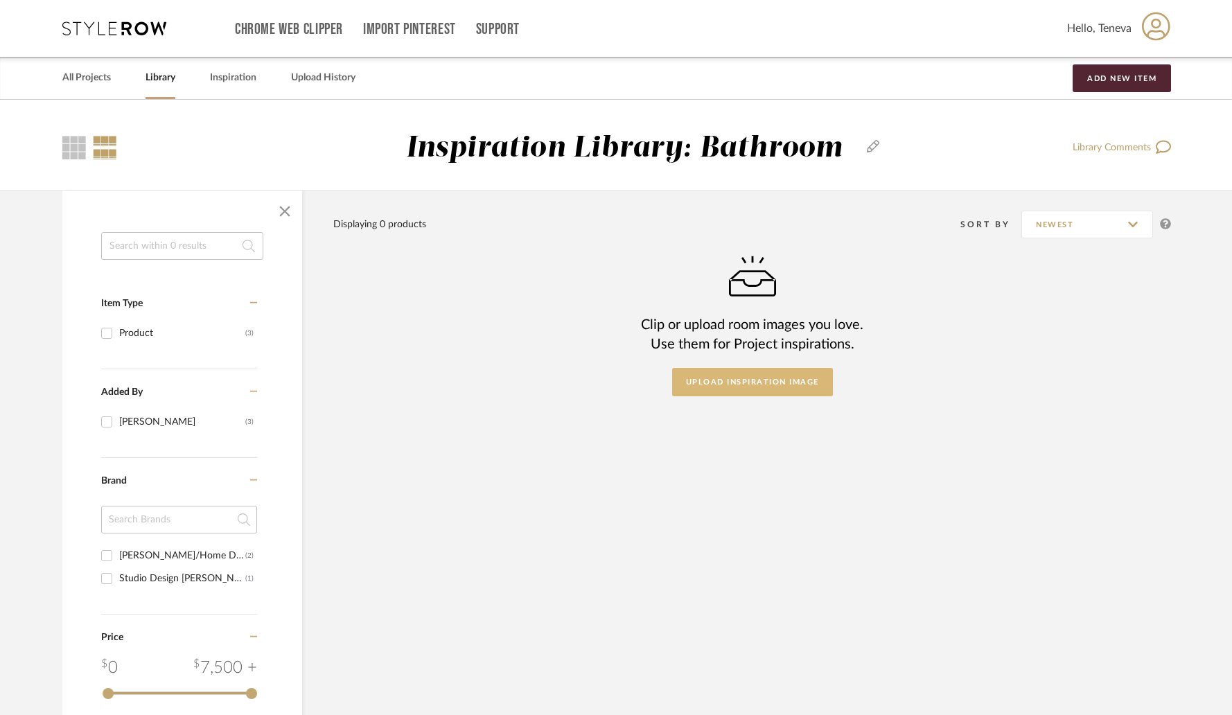
click at [705, 382] on button "Upload Inspiration Image" at bounding box center [752, 382] width 161 height 28
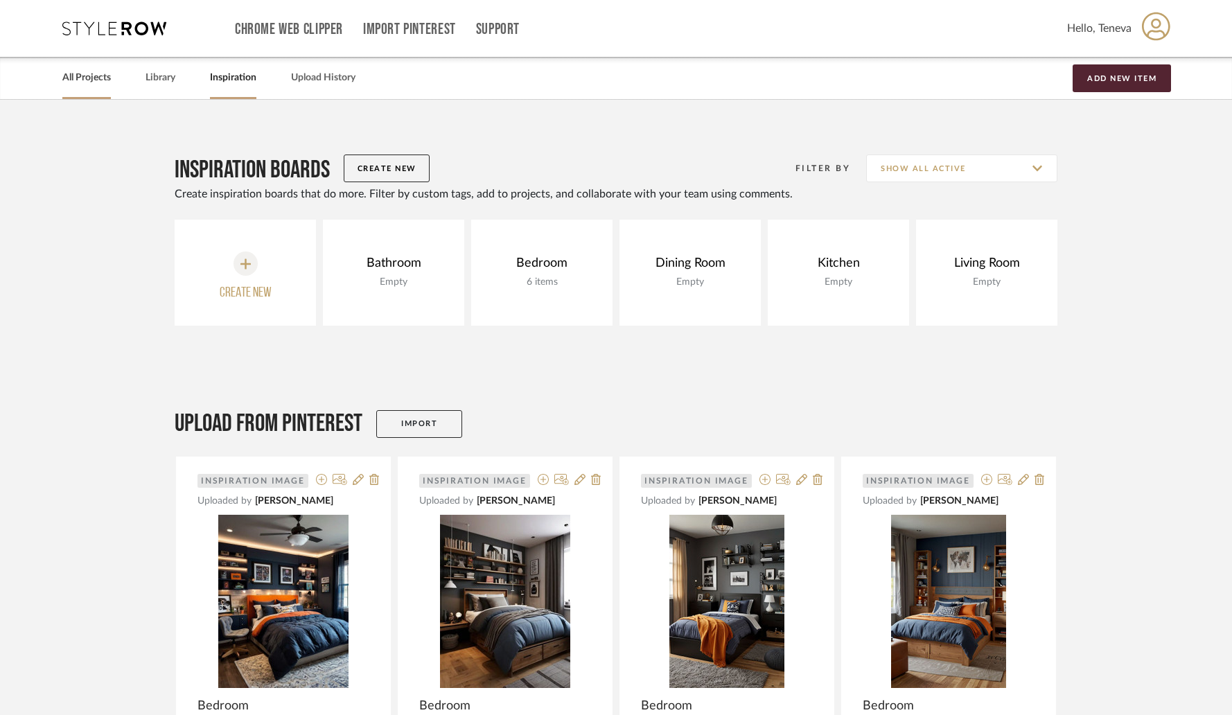
scroll to position [3, 0]
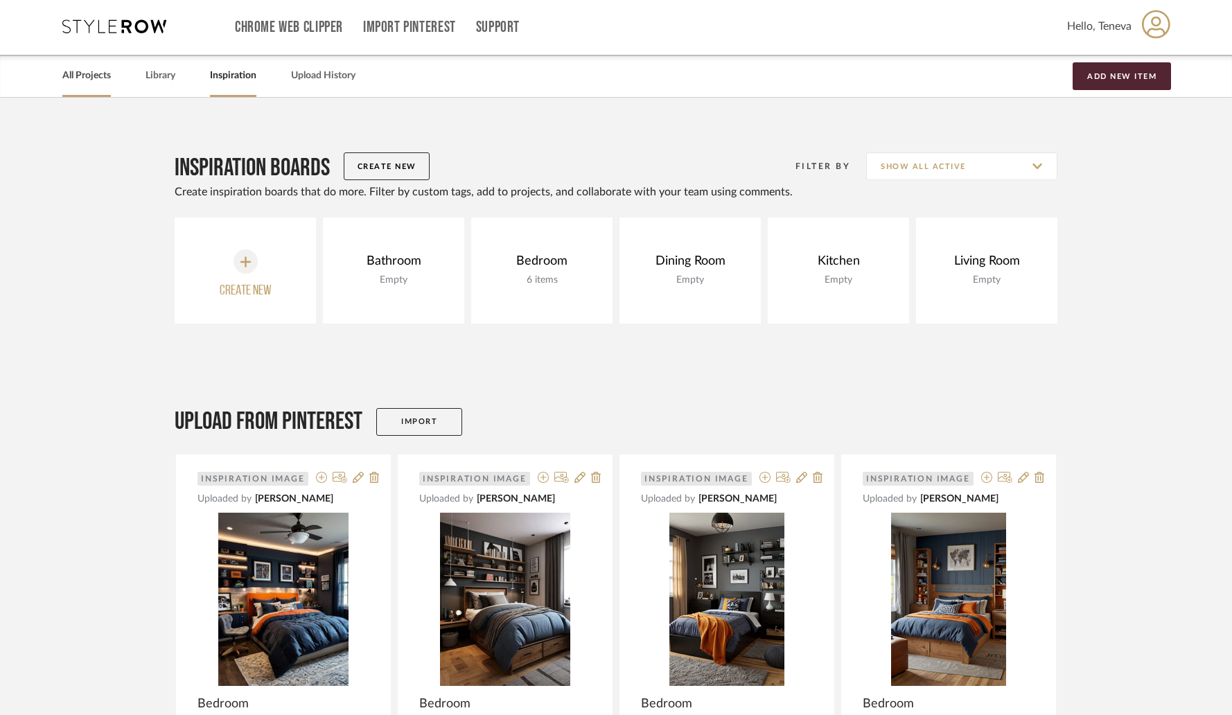
click at [82, 79] on link "All Projects" at bounding box center [86, 76] width 48 height 19
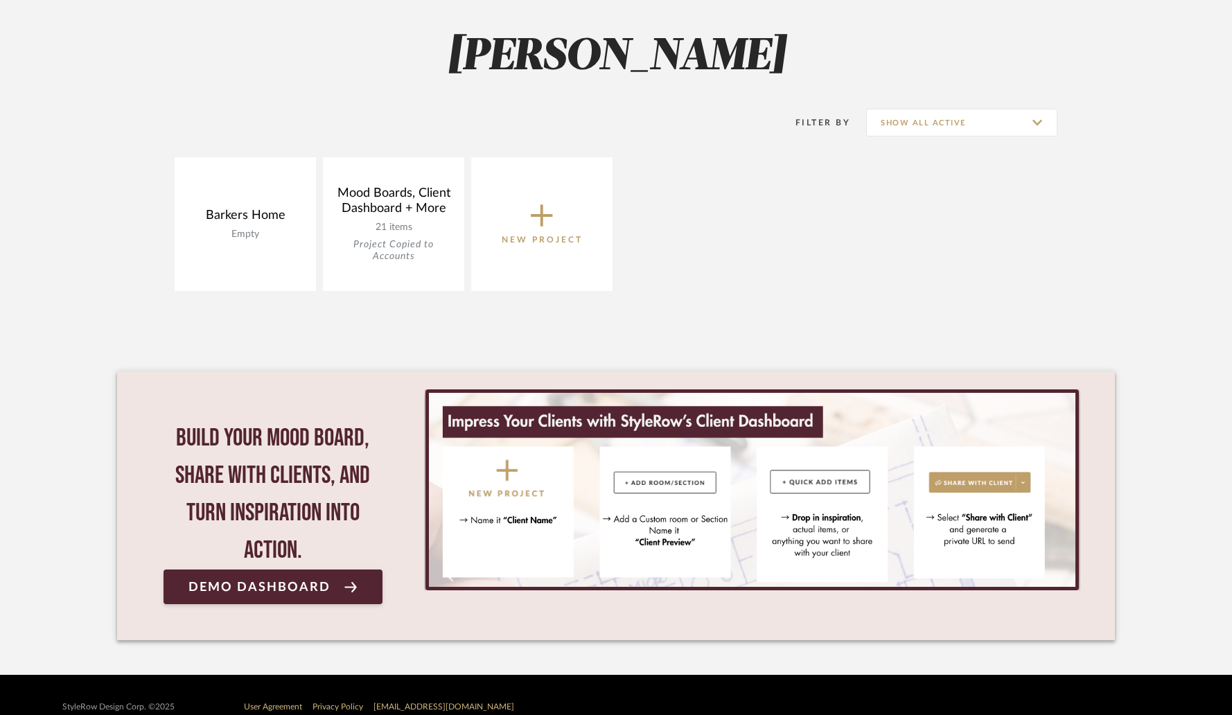
scroll to position [210, 0]
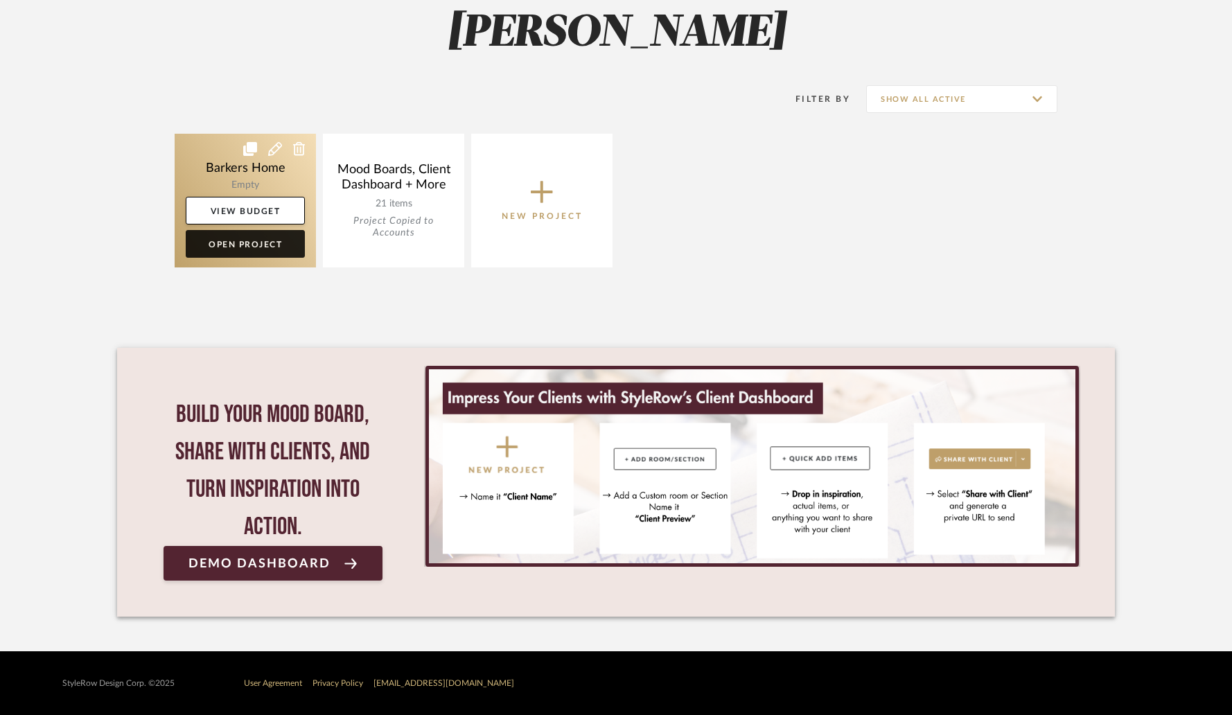
click at [247, 254] on link "Open Project" at bounding box center [245, 244] width 119 height 28
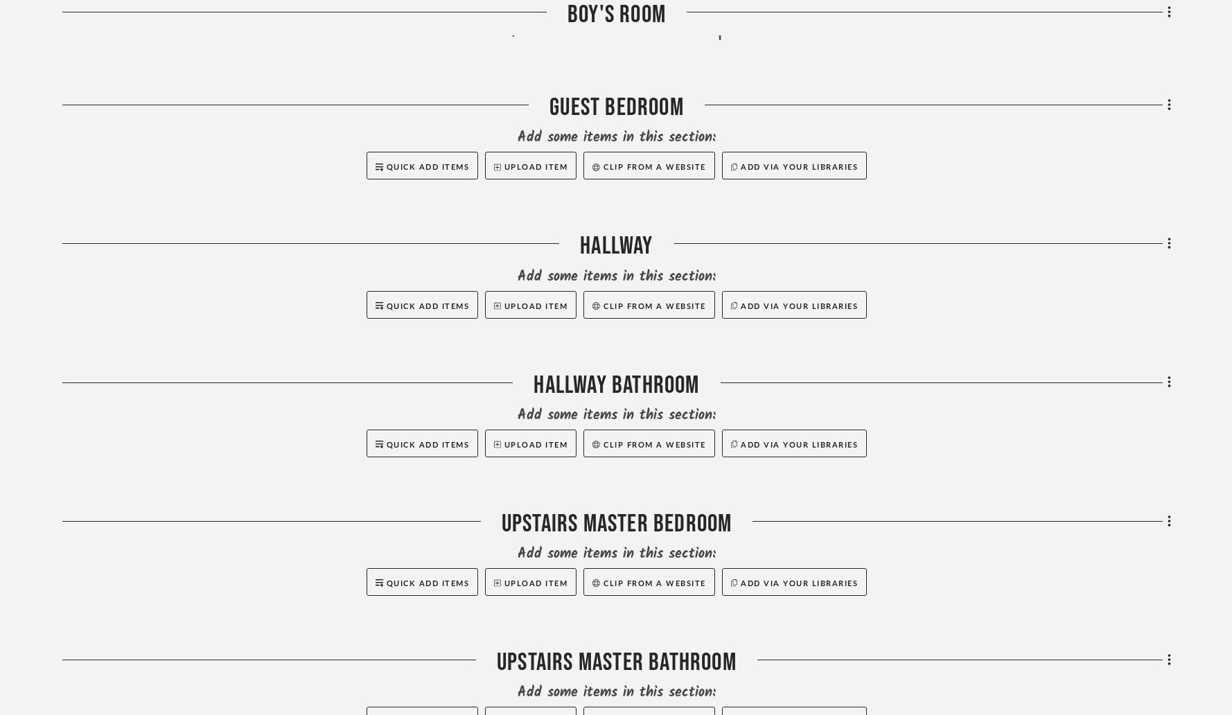
scroll to position [723, 0]
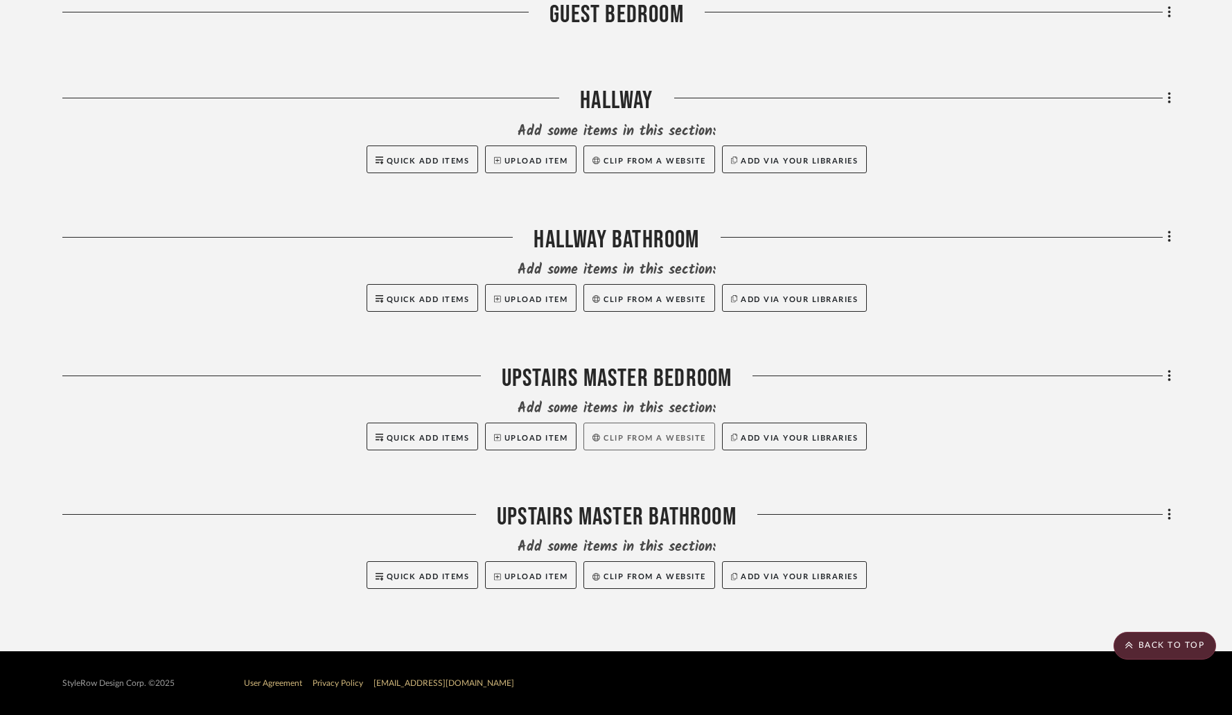
click at [652, 441] on button "Clip from a website" at bounding box center [648, 437] width 131 height 28
click at [634, 306] on button "Clip from a website" at bounding box center [648, 298] width 131 height 28
click at [628, 301] on button "Clip from a website" at bounding box center [648, 298] width 131 height 28
click at [768, 303] on button "Add via your libraries" at bounding box center [794, 298] width 145 height 28
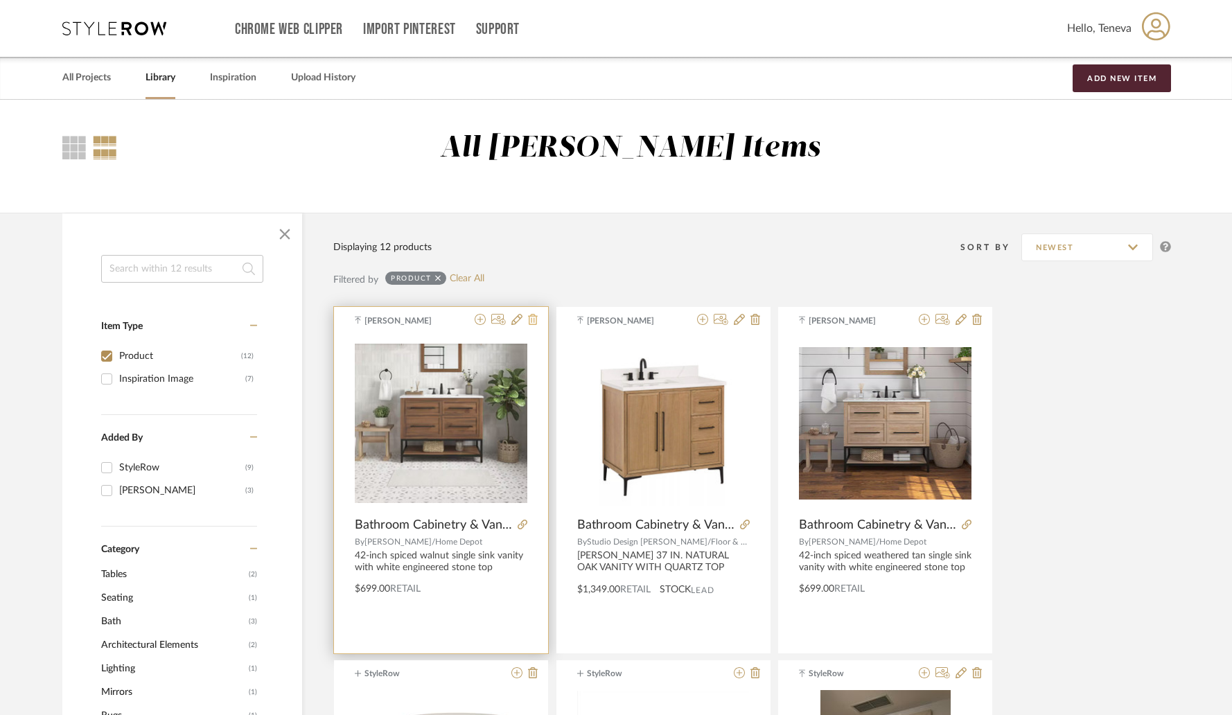
click at [534, 323] on icon at bounding box center [533, 319] width 10 height 11
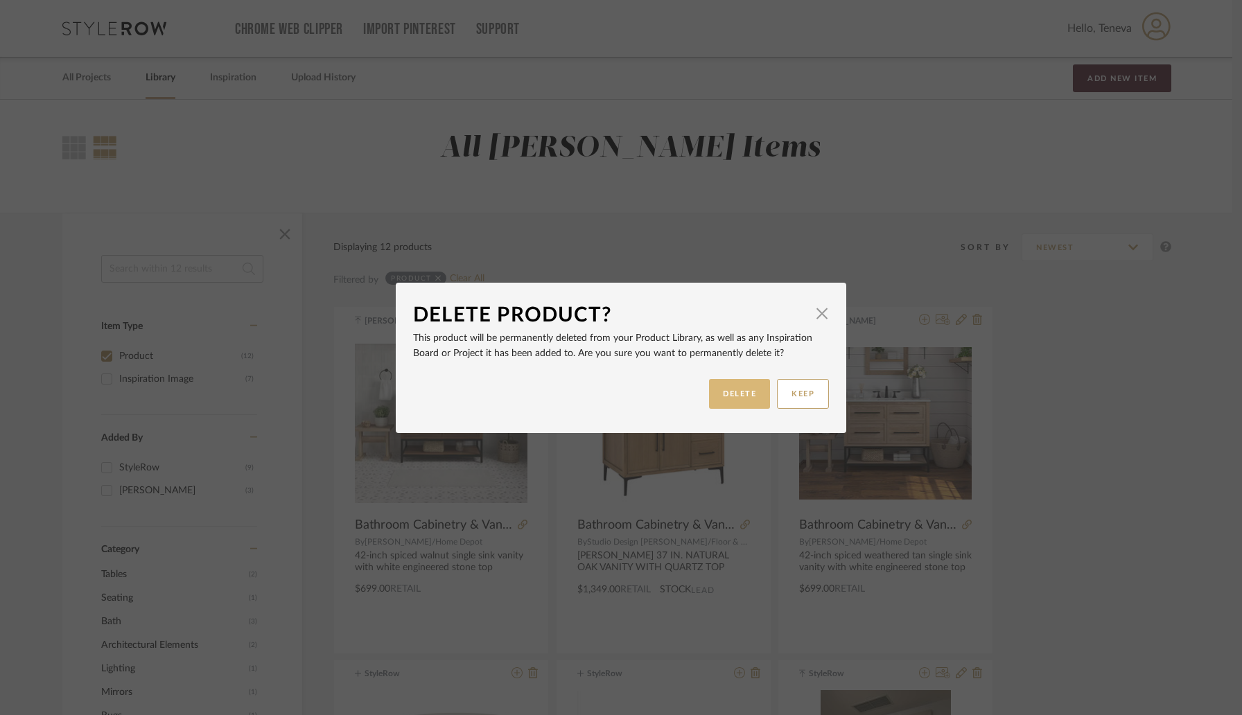
click at [734, 399] on button "DELETE" at bounding box center [739, 394] width 61 height 30
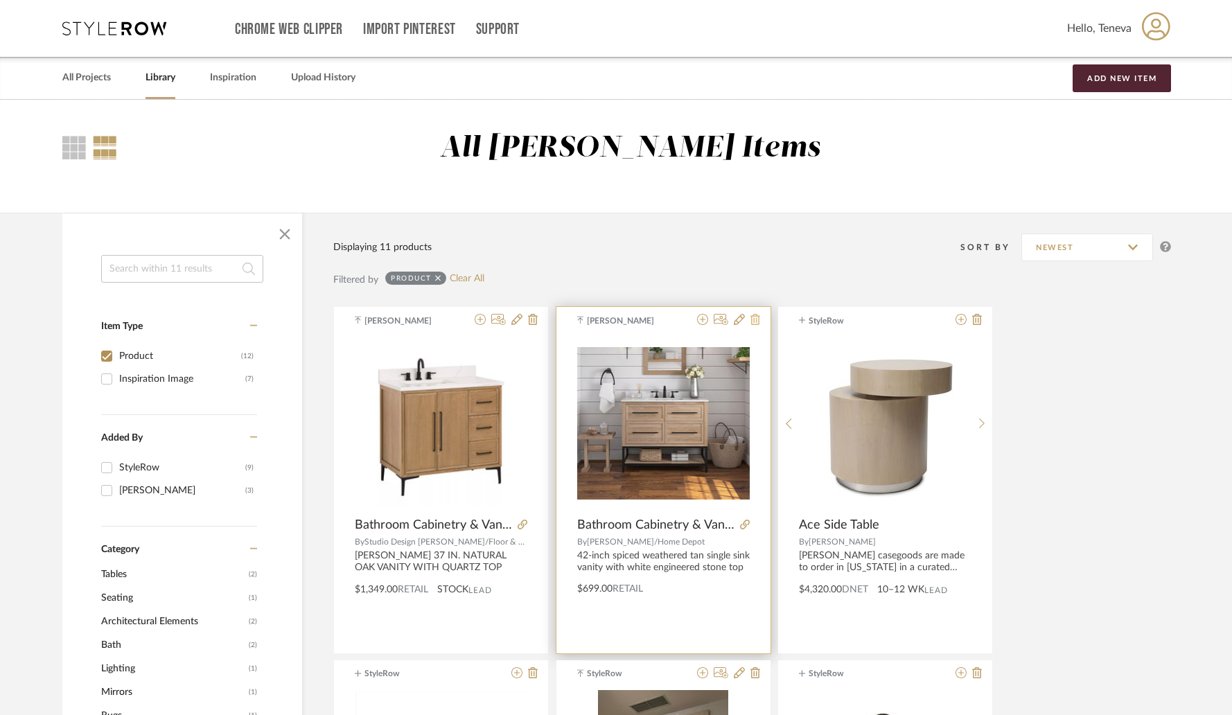
click at [757, 323] on icon at bounding box center [755, 319] width 10 height 11
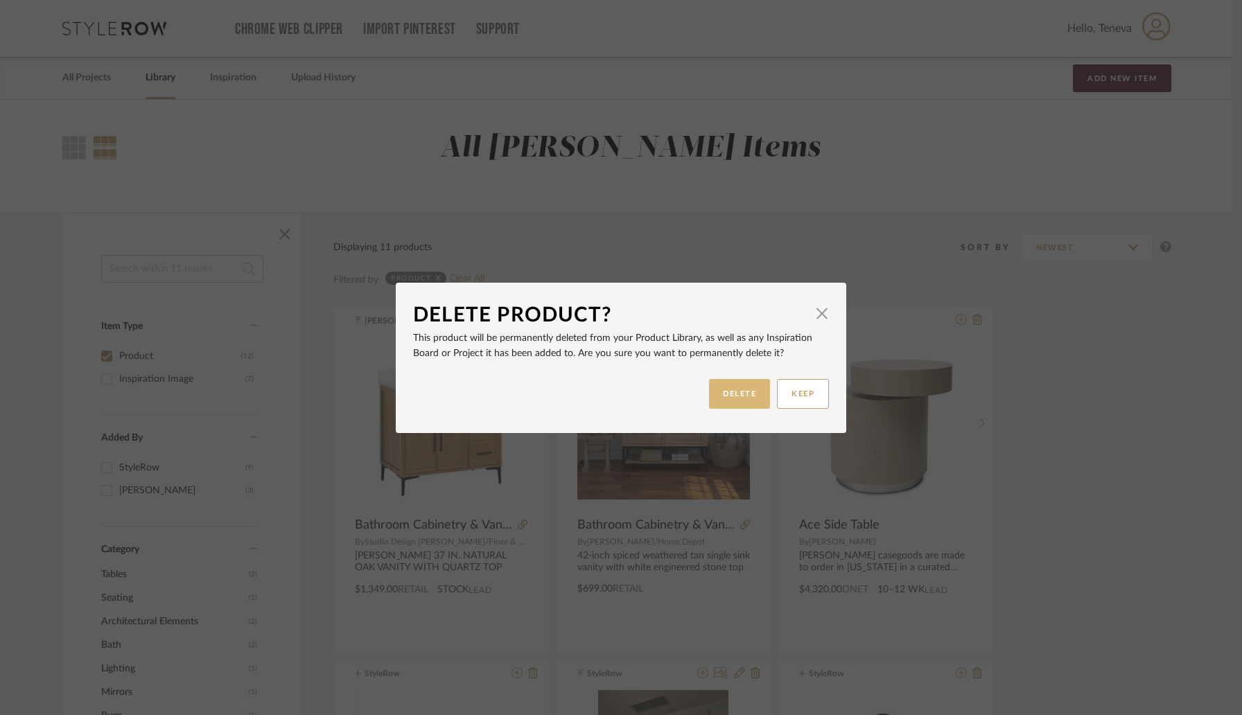
click at [718, 397] on button "DELETE" at bounding box center [739, 394] width 61 height 30
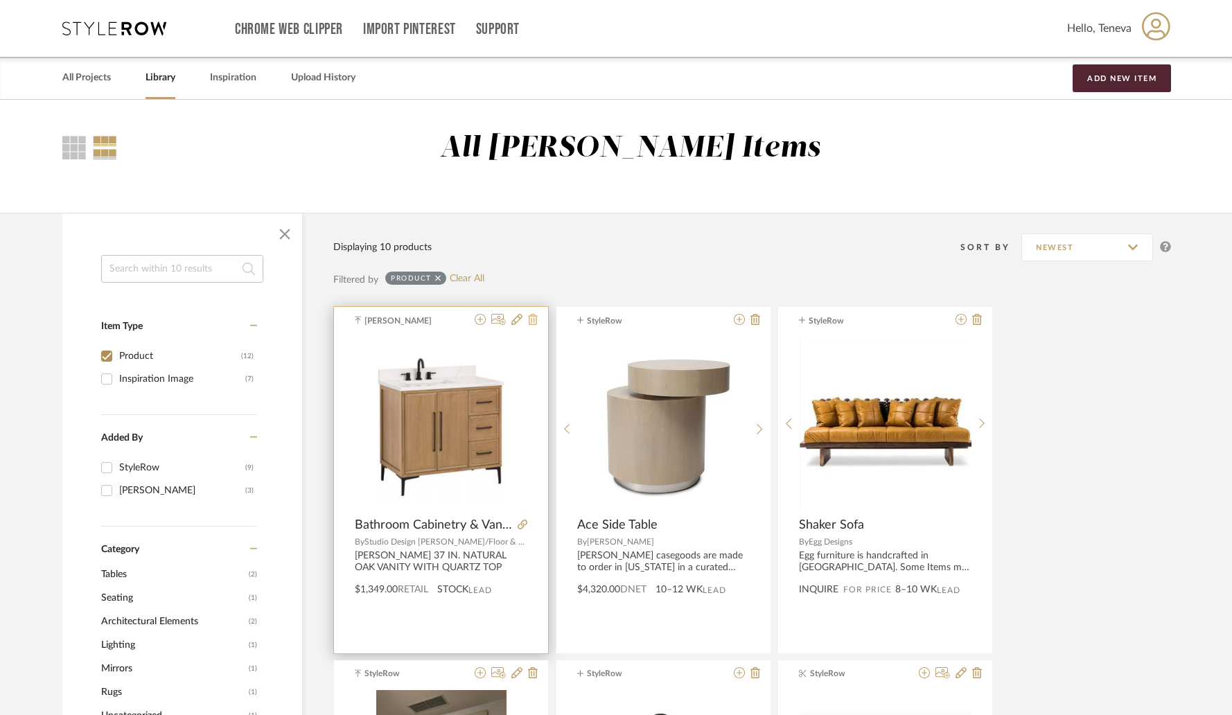
click at [530, 321] on icon at bounding box center [533, 319] width 10 height 11
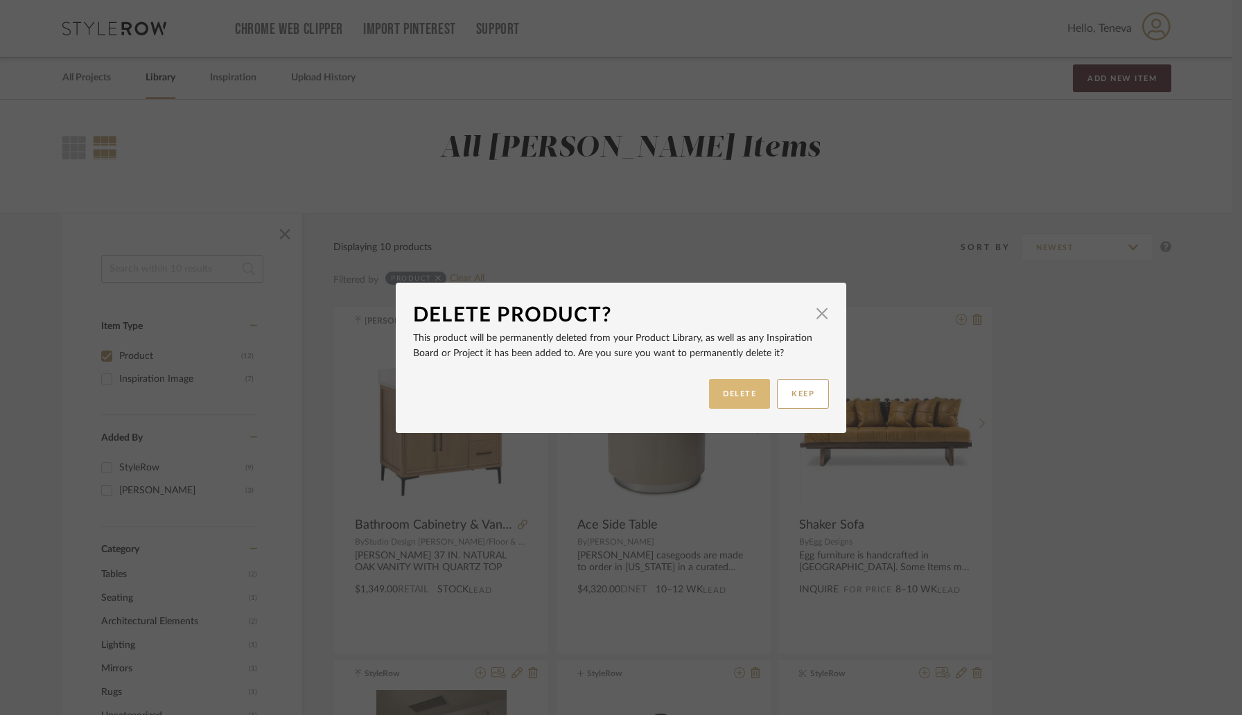
click at [743, 400] on button "DELETE" at bounding box center [739, 394] width 61 height 30
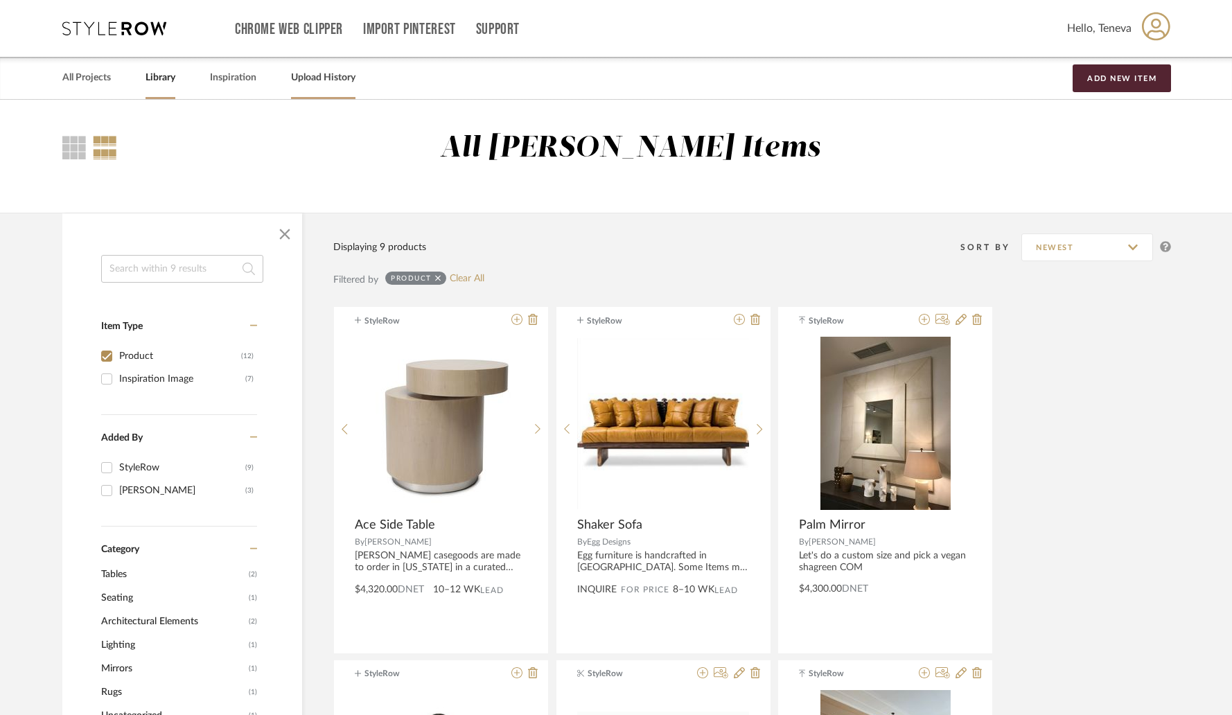
click at [318, 80] on link "Upload History" at bounding box center [323, 78] width 64 height 19
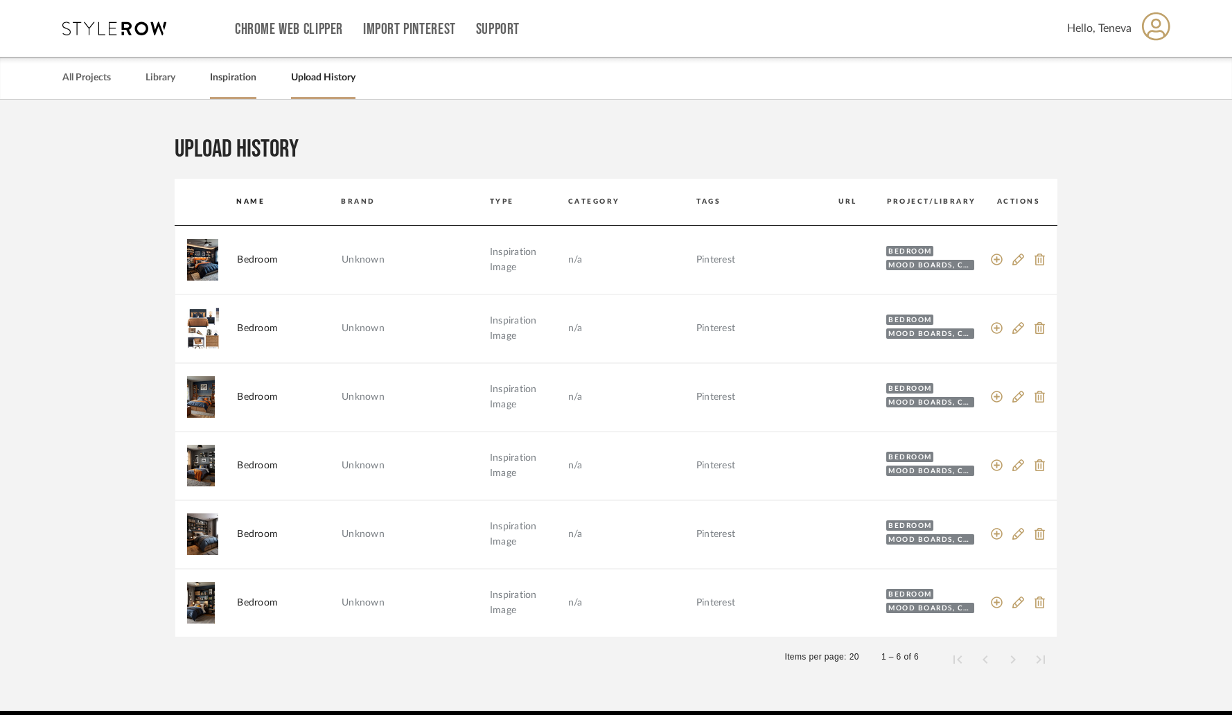
click at [226, 78] on link "Inspiration" at bounding box center [233, 78] width 46 height 19
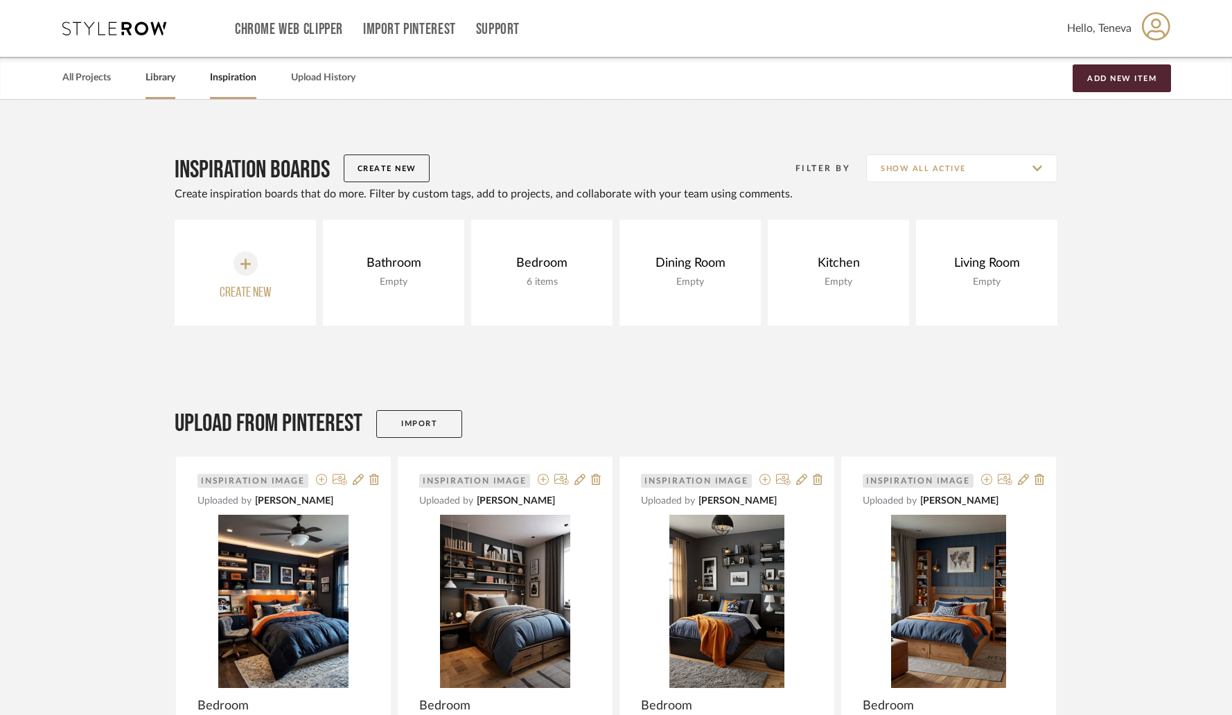
click at [159, 78] on link "Library" at bounding box center [160, 78] width 30 height 19
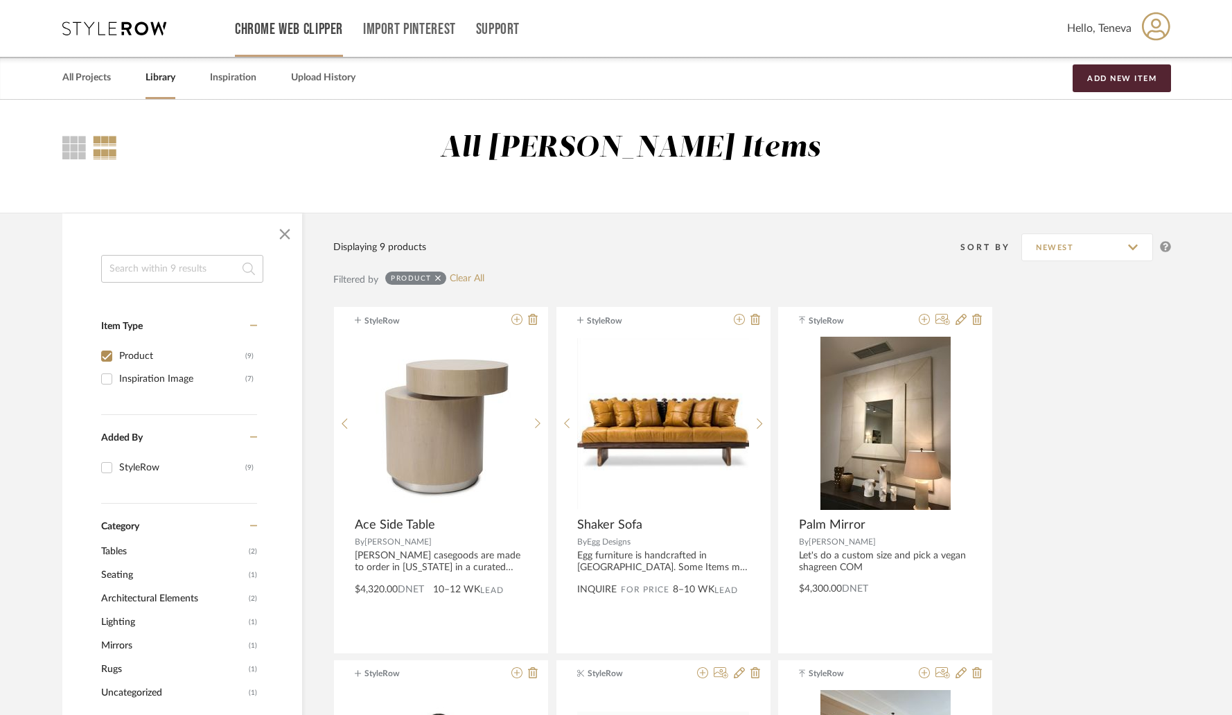
click at [281, 33] on link "Chrome Web Clipper" at bounding box center [289, 30] width 108 height 12
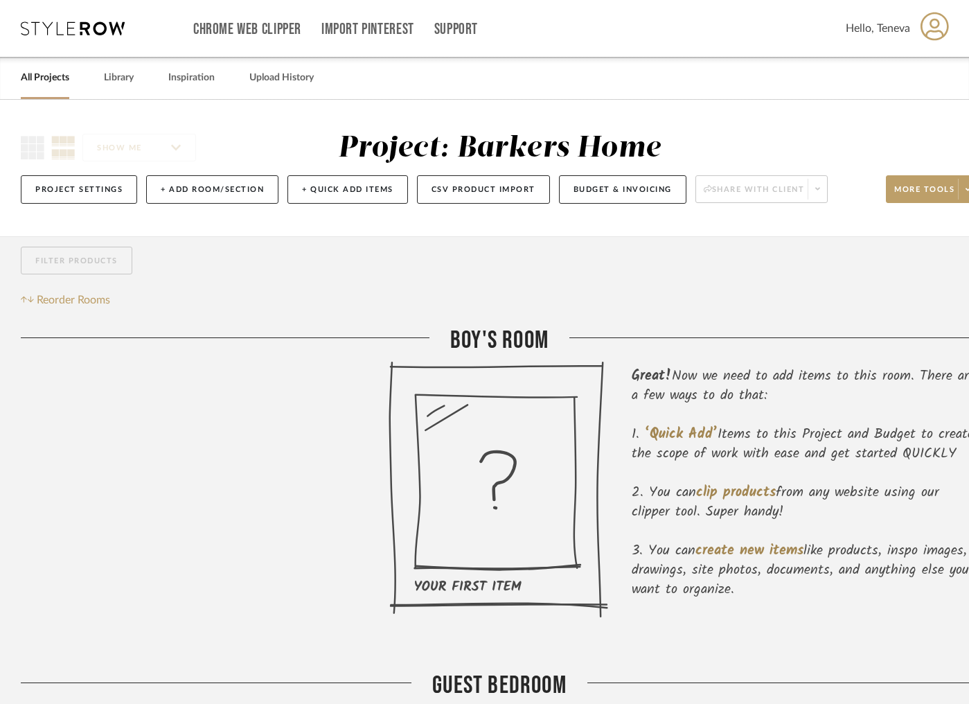
click at [26, 82] on link "All Projects" at bounding box center [45, 78] width 48 height 19
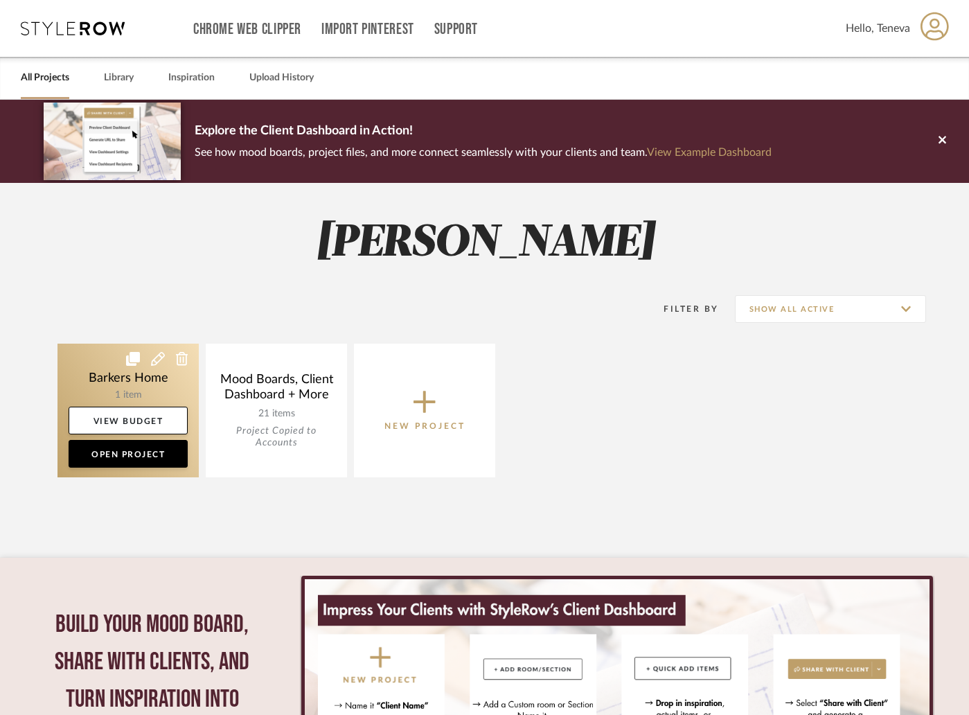
click at [133, 380] on link at bounding box center [128, 411] width 141 height 134
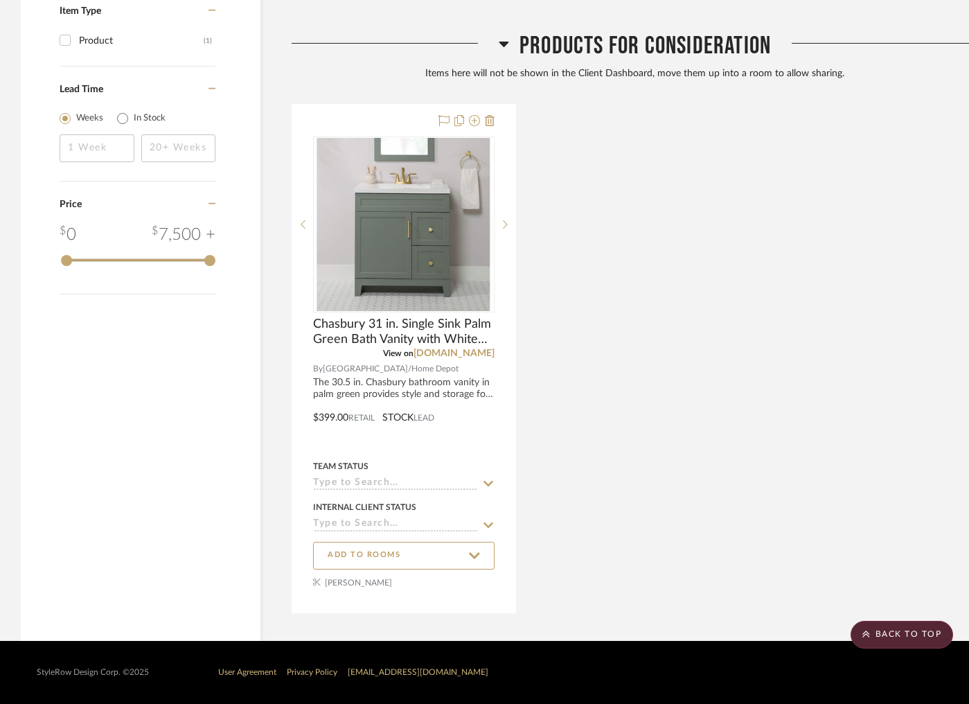
scroll to position [1127, 0]
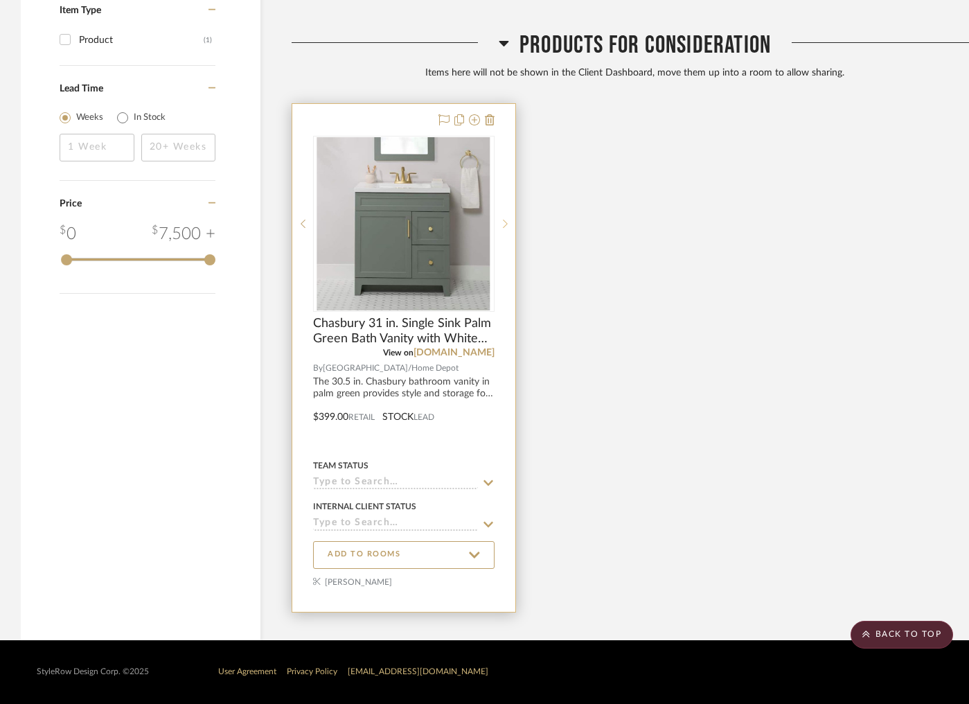
click at [506, 223] on icon at bounding box center [505, 224] width 5 height 10
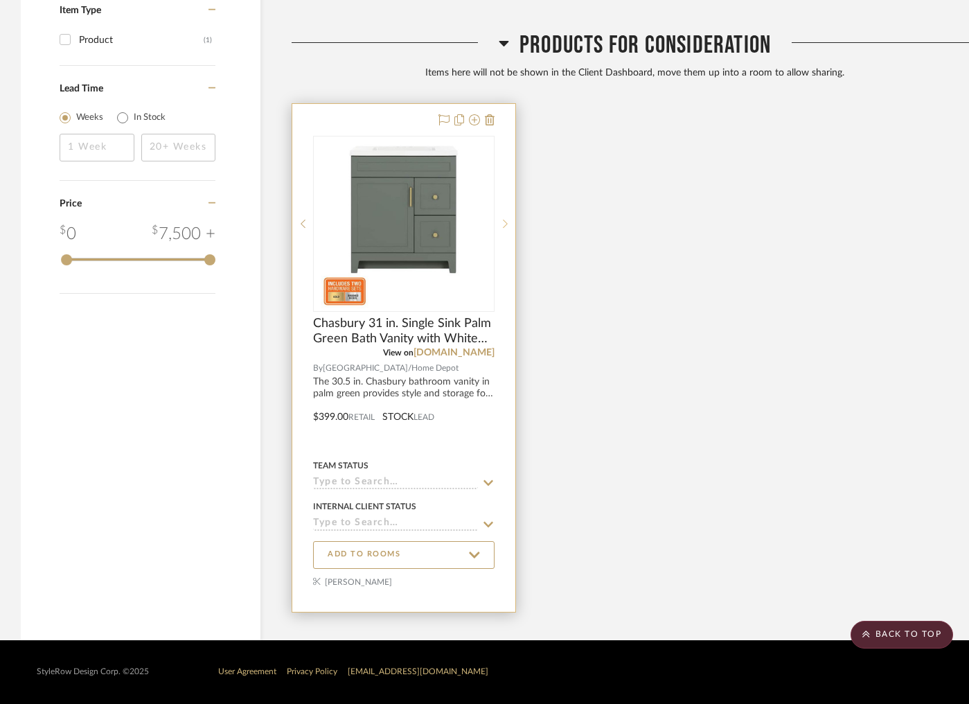
click at [506, 223] on icon at bounding box center [505, 224] width 5 height 10
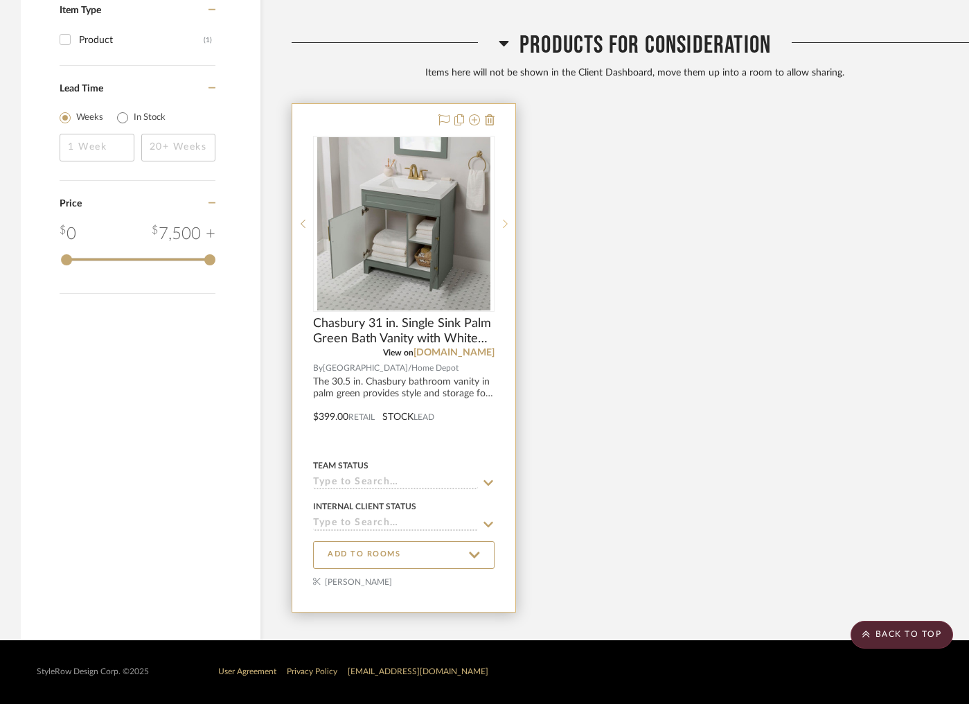
click at [506, 223] on icon at bounding box center [505, 224] width 5 height 10
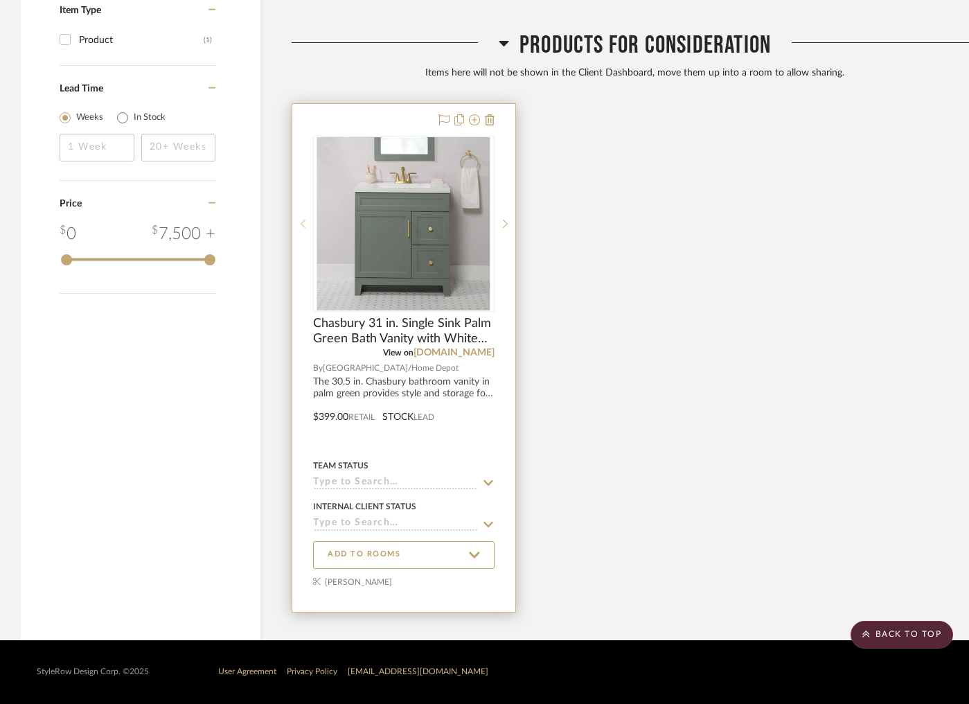
click at [302, 228] on div at bounding box center [302, 224] width 21 height 176
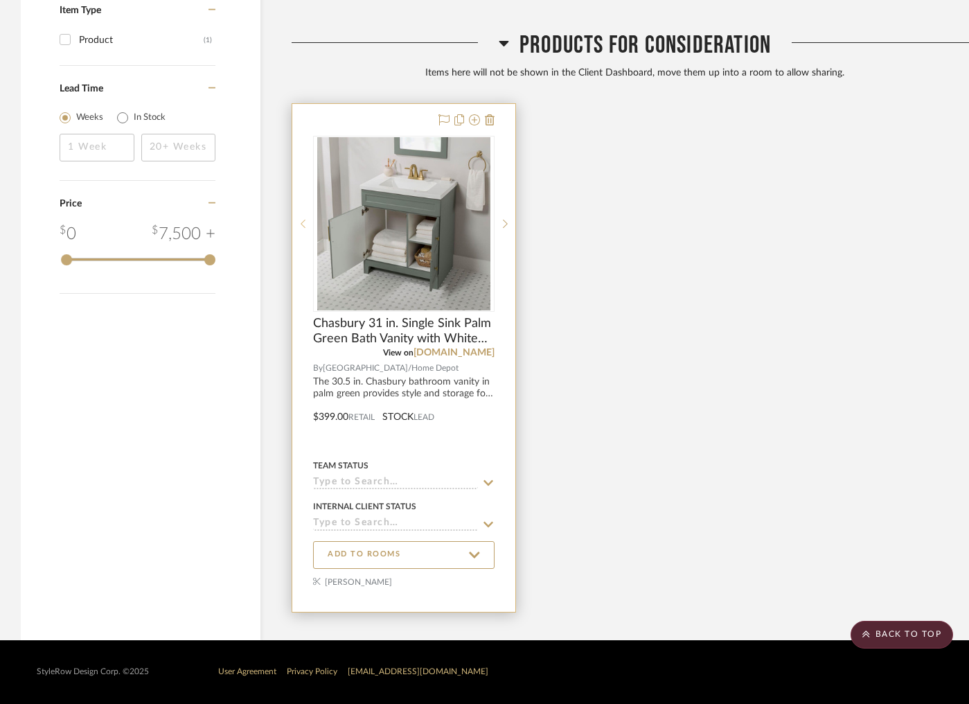
click at [302, 228] on div at bounding box center [302, 224] width 21 height 176
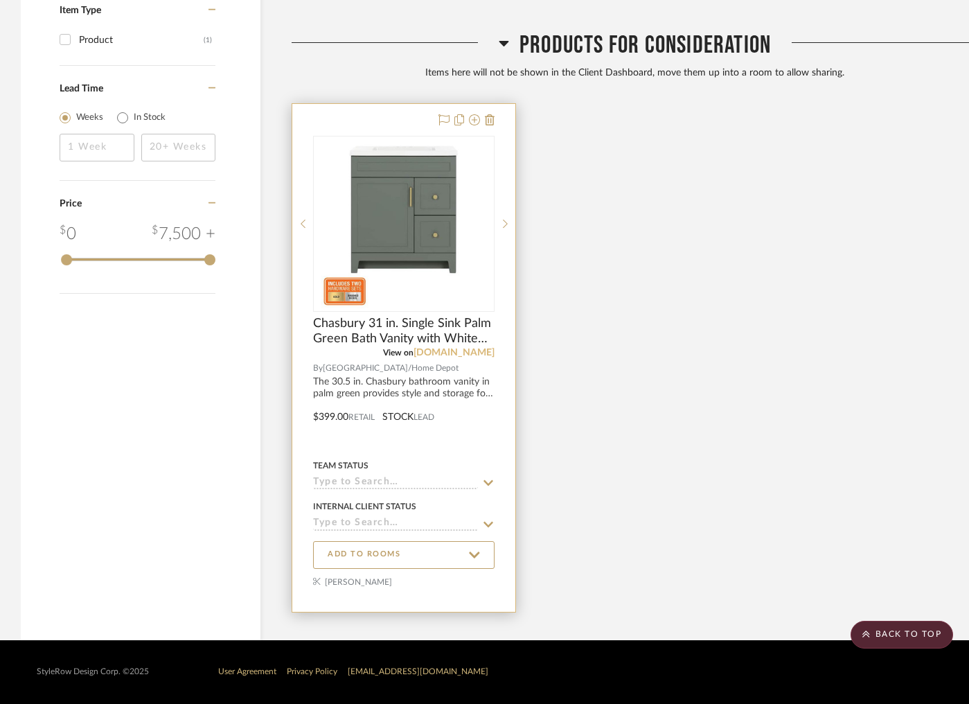
click at [446, 351] on link "[DOMAIN_NAME]" at bounding box center [454, 353] width 81 height 10
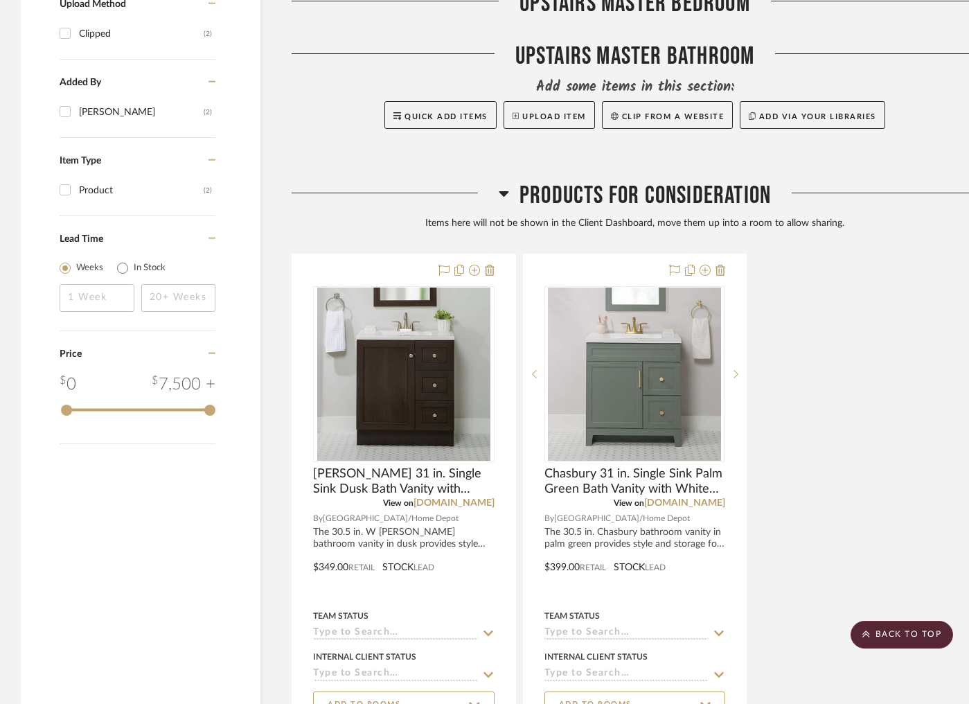
scroll to position [1000, 0]
